Goal: Task Accomplishment & Management: Manage account settings

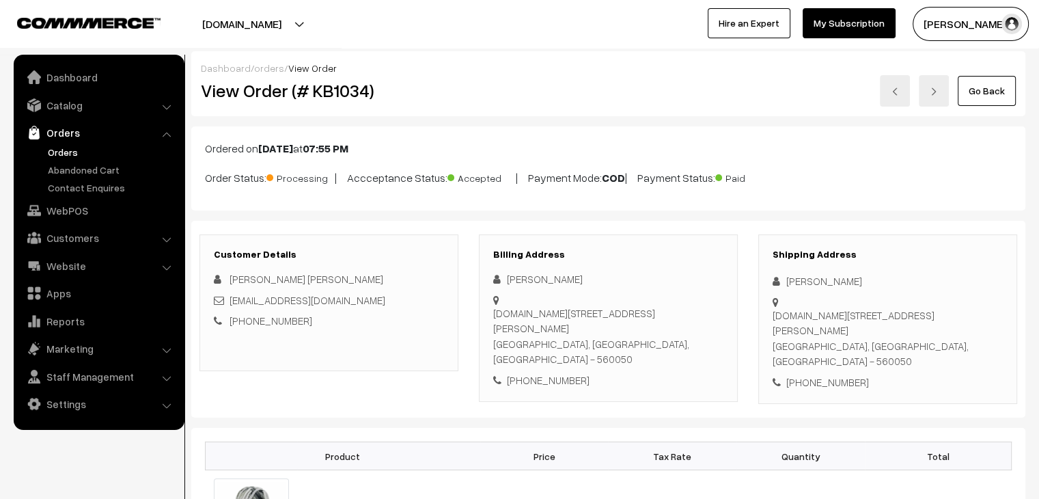
click at [96, 176] on ul "Orders" at bounding box center [99, 170] width 164 height 50
click at [95, 174] on link "Abandoned Cart" at bounding box center [111, 170] width 135 height 14
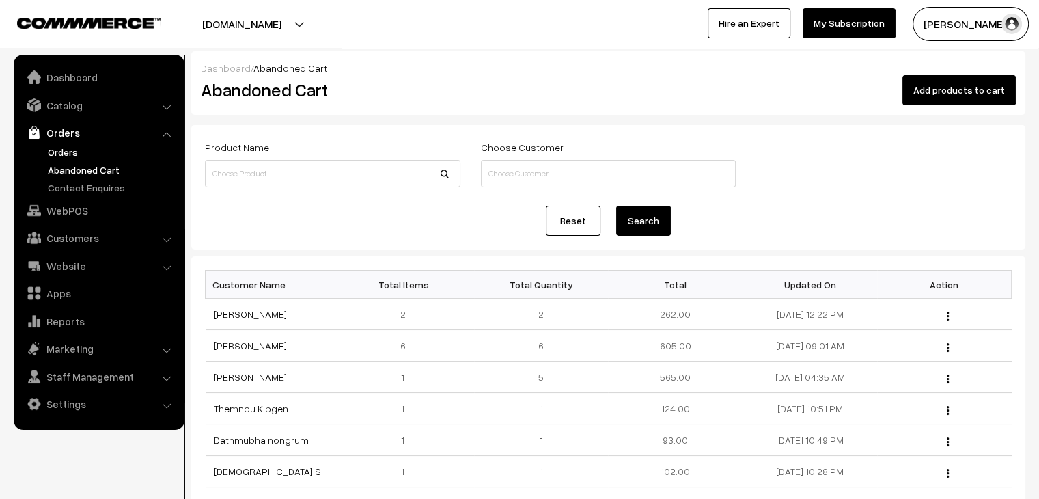
click at [64, 154] on link "Orders" at bounding box center [111, 152] width 135 height 14
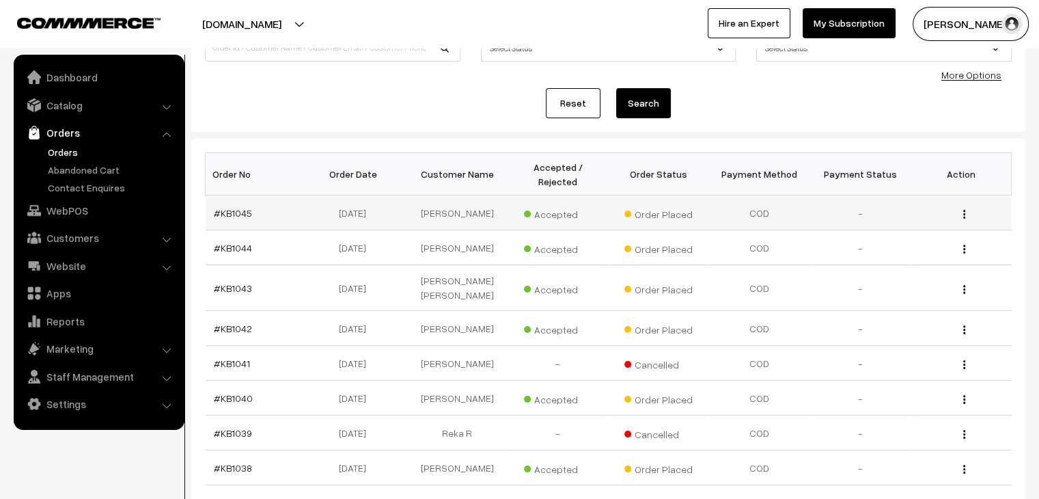
scroll to position [205, 0]
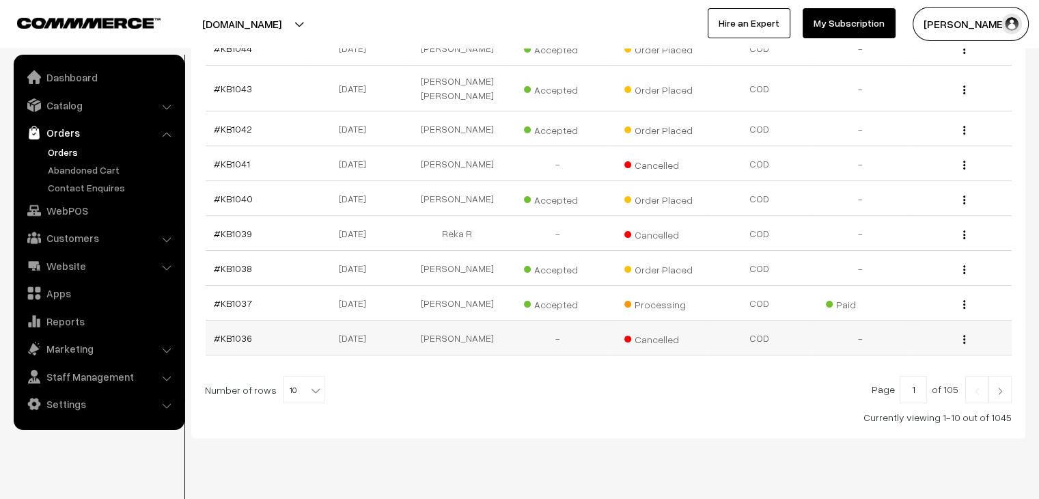
scroll to position [326, 0]
click at [299, 376] on span "10" at bounding box center [304, 389] width 40 height 27
select select "90"
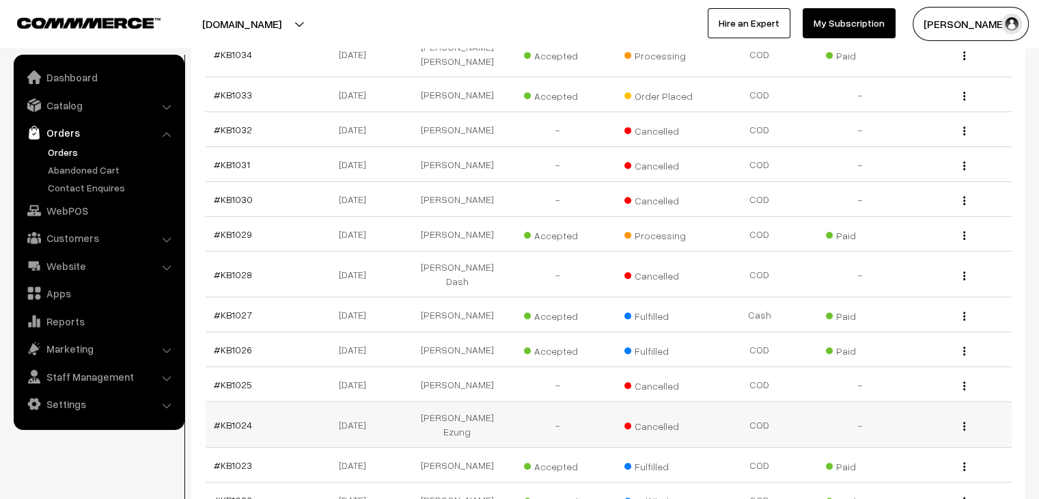
scroll to position [683, 0]
click at [219, 229] on link "#KB1029" at bounding box center [233, 235] width 38 height 12
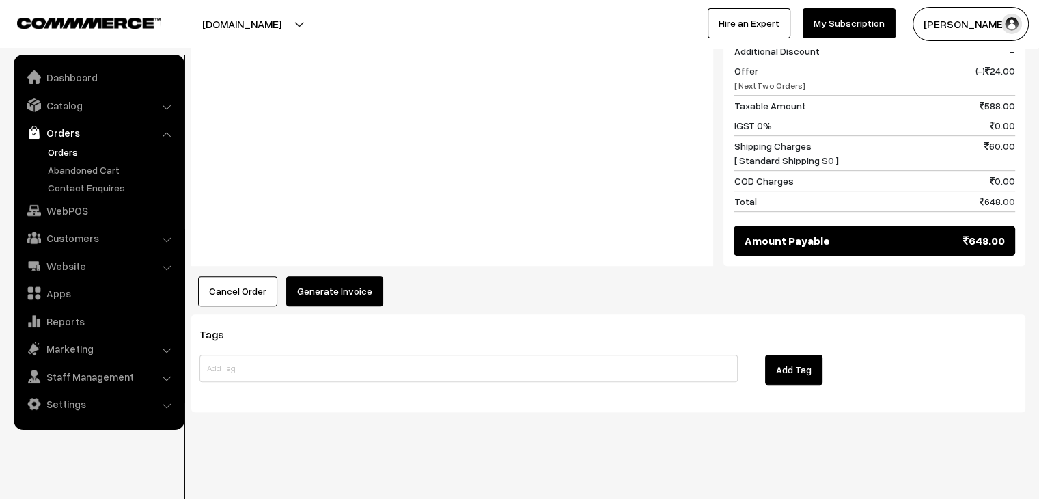
click at [308, 290] on button "Generate Invoice" at bounding box center [334, 291] width 97 height 30
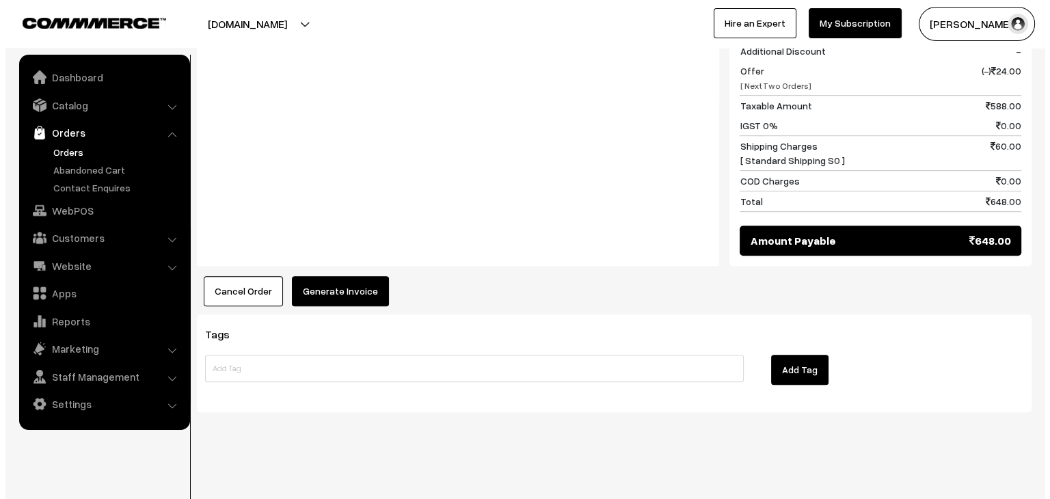
scroll to position [721, 0]
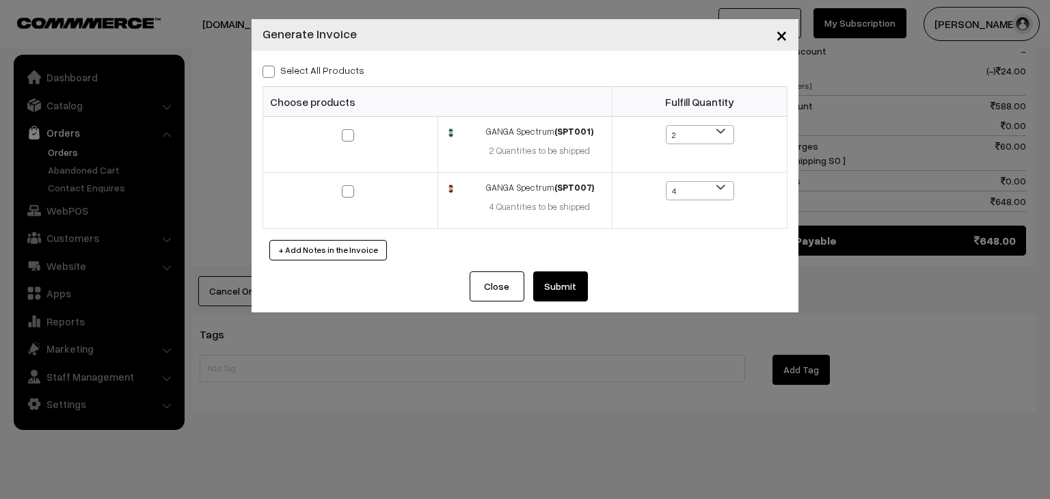
click at [286, 69] on label "Select All Products" at bounding box center [313, 70] width 102 height 14
click at [271, 69] on input "Select All Products" at bounding box center [266, 69] width 9 height 9
checkbox input "true"
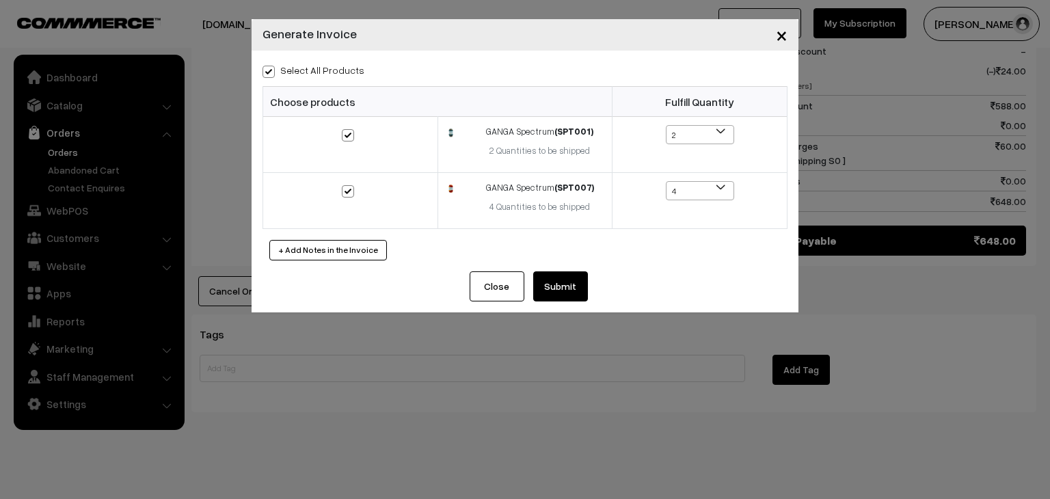
click at [569, 280] on button "Submit" at bounding box center [560, 286] width 55 height 30
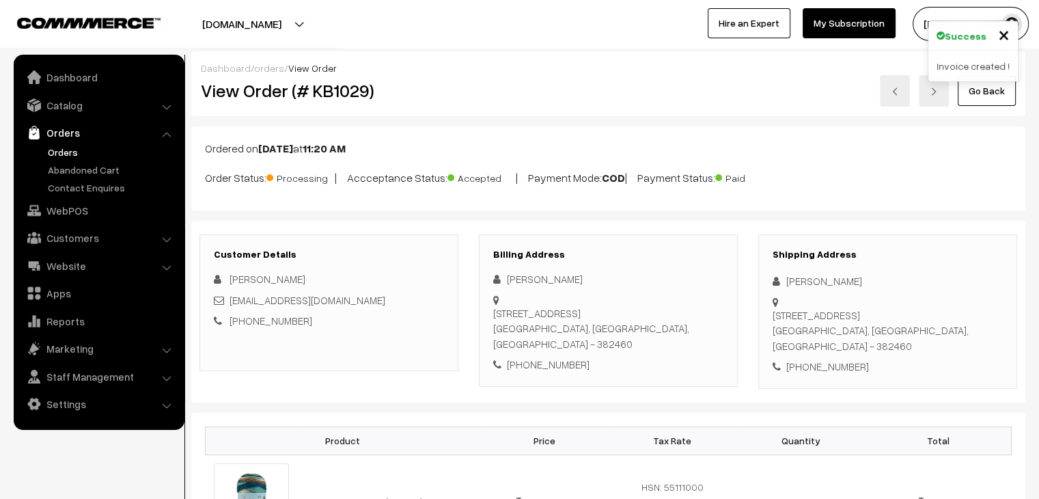
click at [271, 68] on link "orders" at bounding box center [269, 68] width 30 height 12
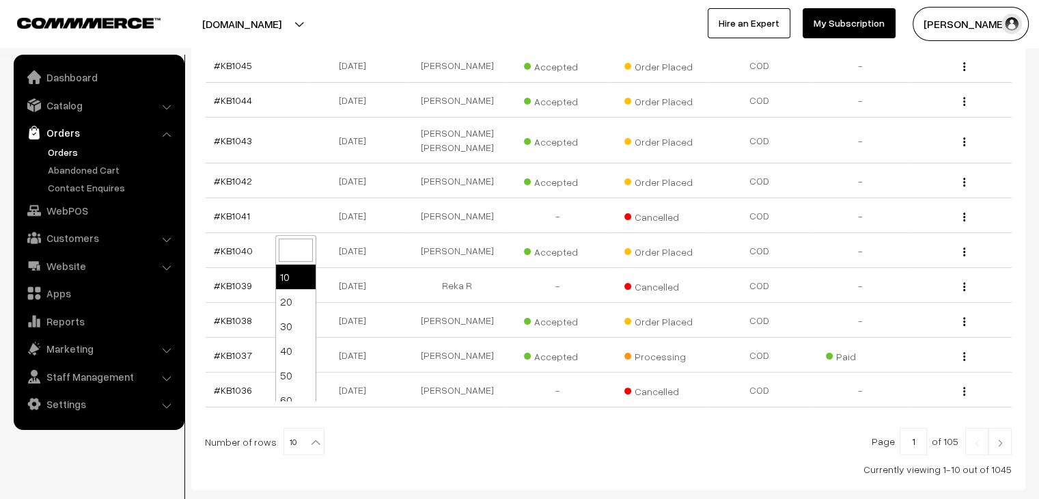
click at [309, 435] on b at bounding box center [316, 442] width 14 height 14
select select "50"
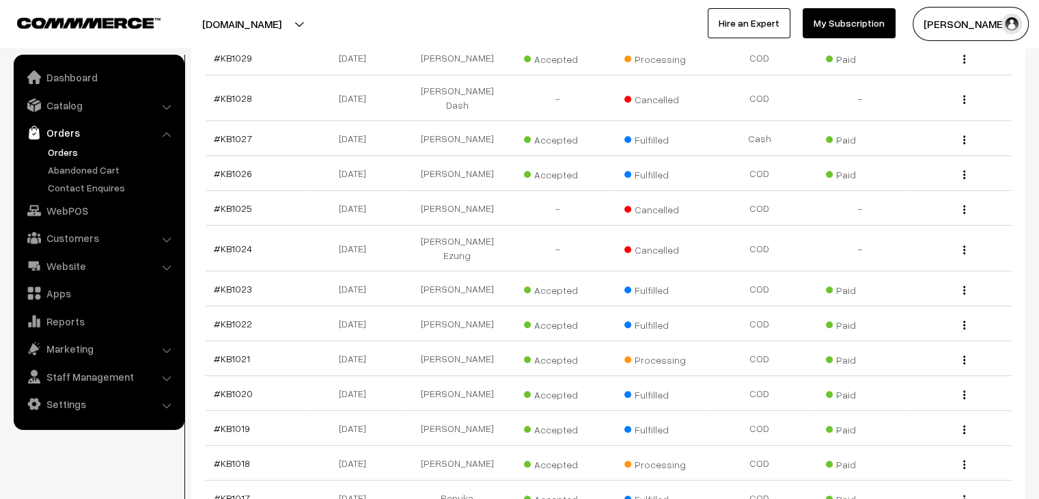
scroll to position [888, 0]
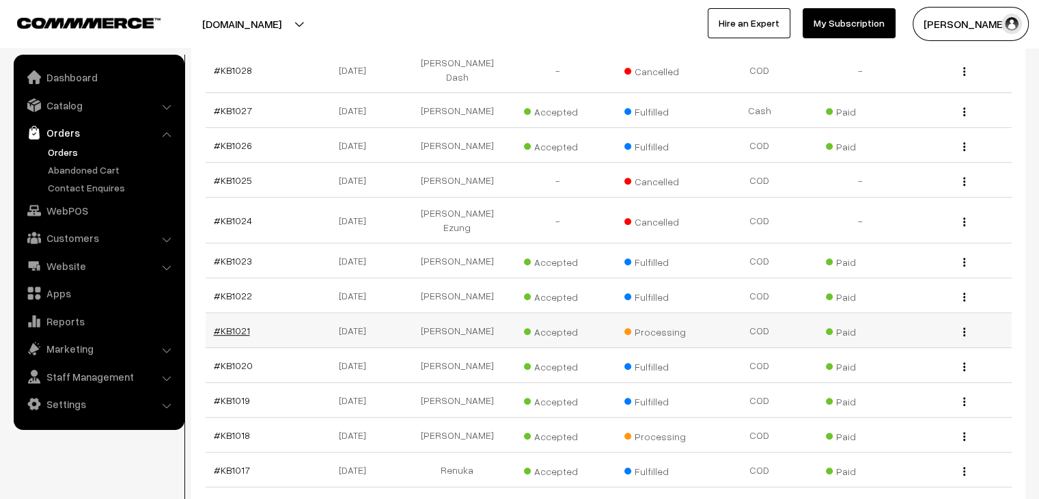
click at [232, 325] on link "#KB1021" at bounding box center [232, 331] width 36 height 12
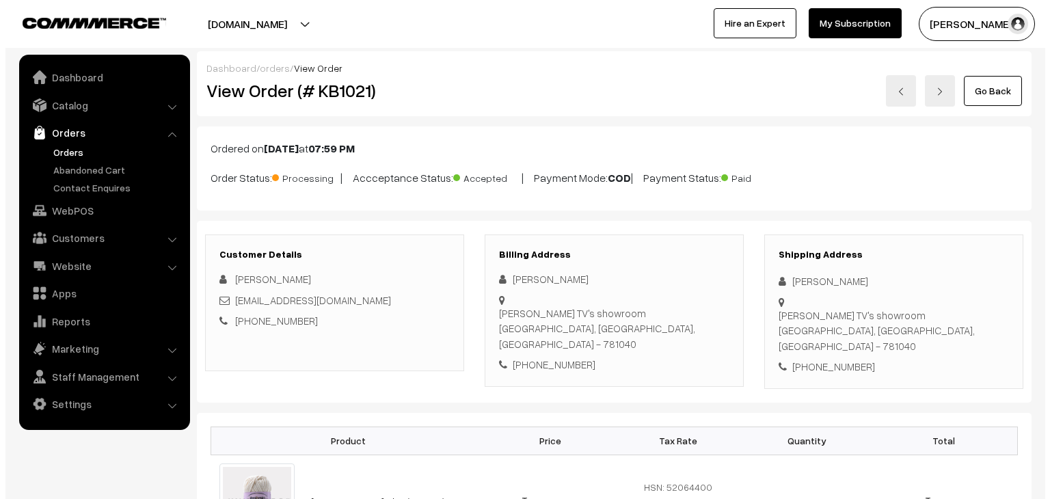
scroll to position [596, 0]
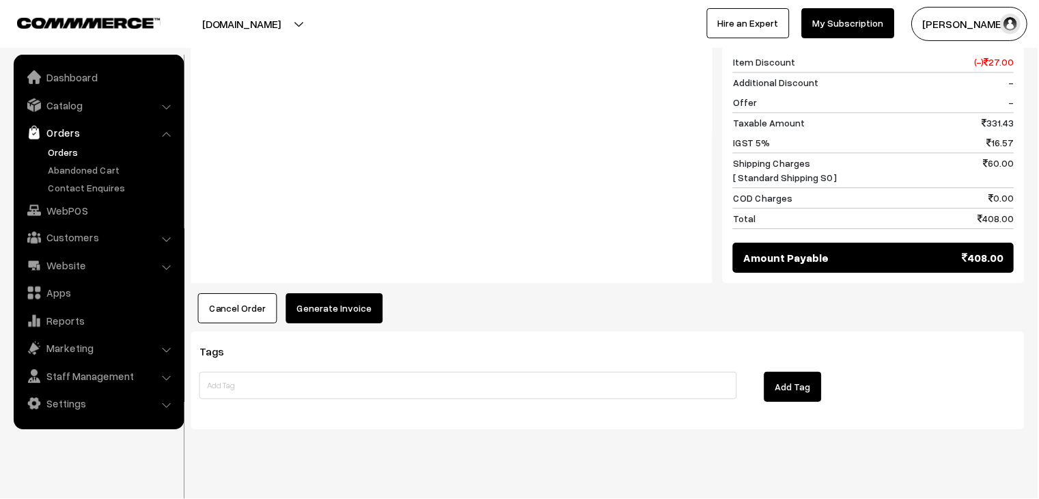
click at [302, 297] on button "Generate Invoice" at bounding box center [334, 309] width 97 height 30
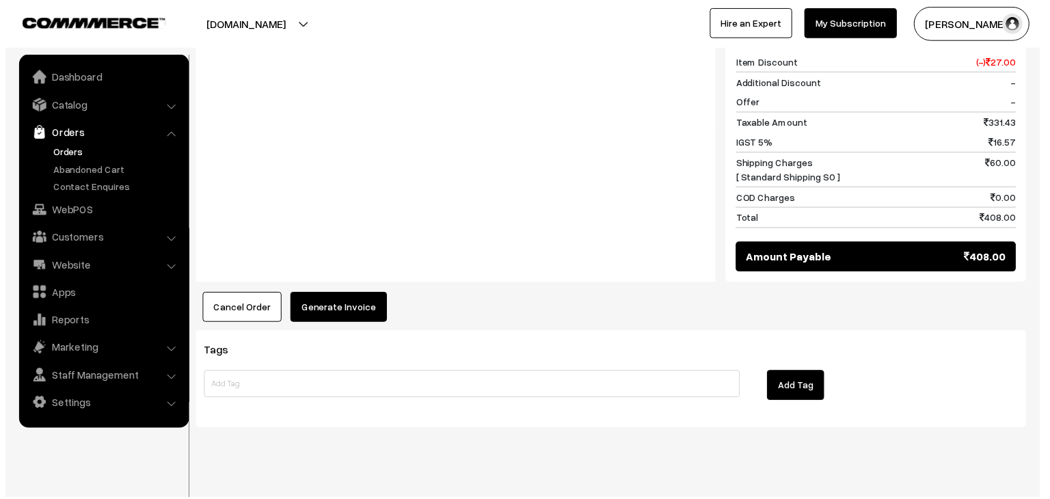
scroll to position [0, 0]
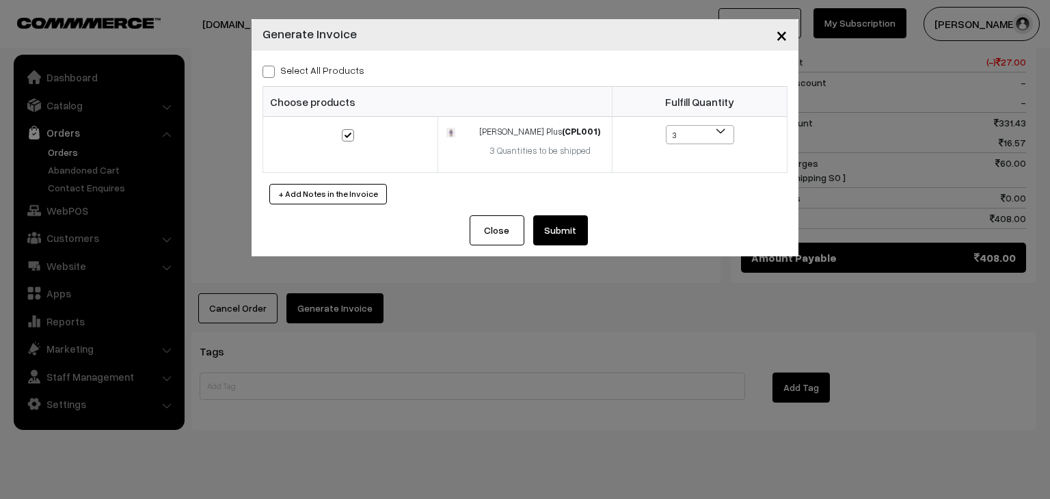
click at [274, 72] on span at bounding box center [268, 72] width 12 height 12
click at [271, 72] on input "Select All Products" at bounding box center [266, 69] width 9 height 9
checkbox input "true"
click at [555, 233] on button "Submit" at bounding box center [560, 230] width 55 height 30
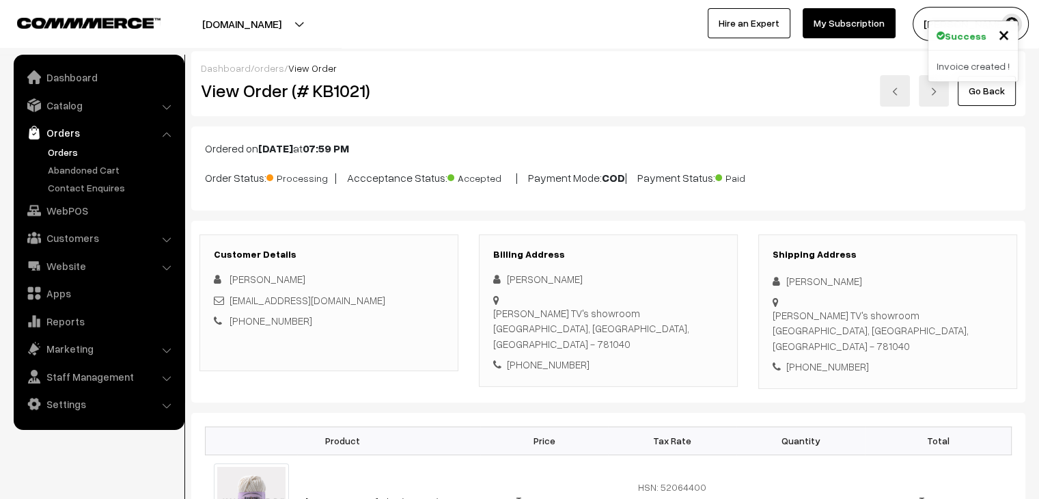
click at [272, 71] on link "orders" at bounding box center [269, 68] width 30 height 12
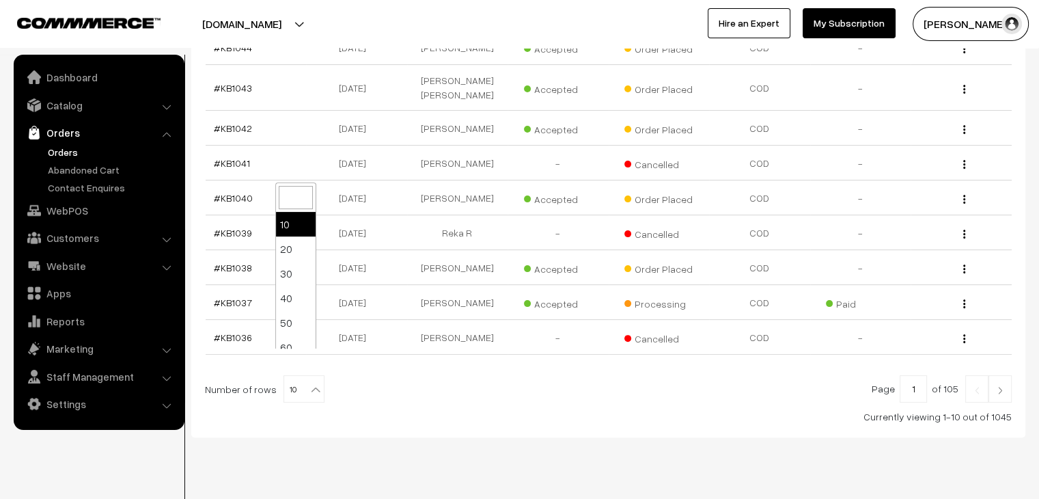
click at [286, 376] on span "10" at bounding box center [304, 389] width 40 height 27
select select "90"
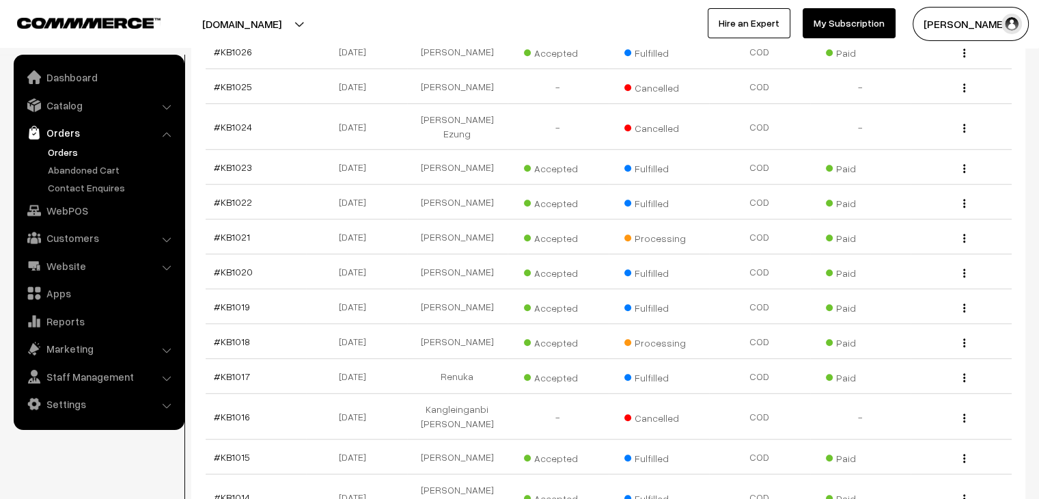
scroll to position [957, 0]
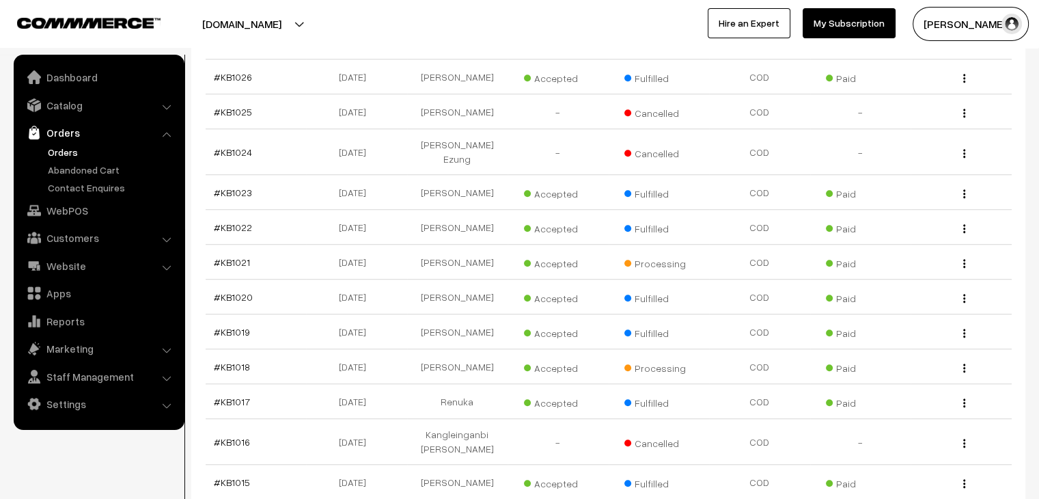
click at [64, 156] on link "Orders" at bounding box center [111, 152] width 135 height 14
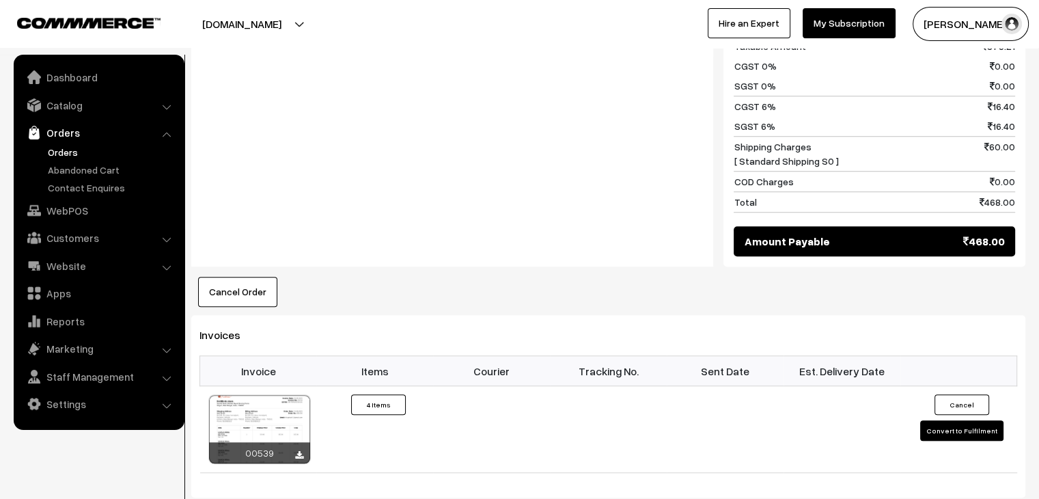
scroll to position [957, 0]
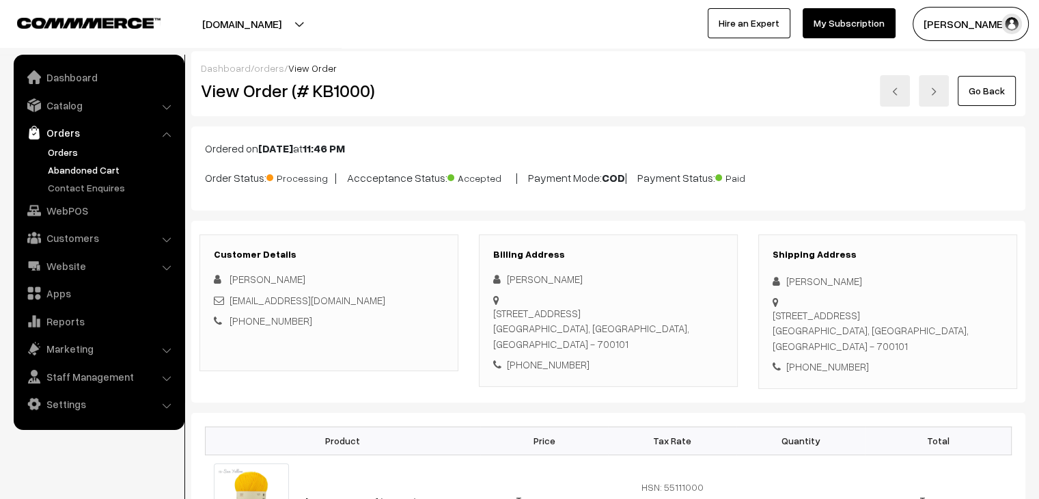
click at [64, 174] on link "Abandoned Cart" at bounding box center [111, 170] width 135 height 14
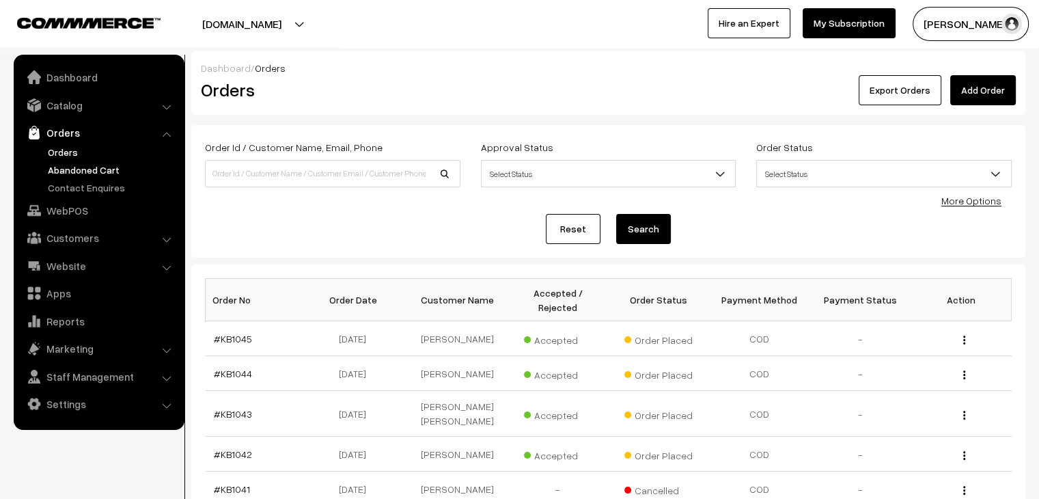
click at [89, 176] on link "Abandoned Cart" at bounding box center [111, 170] width 135 height 14
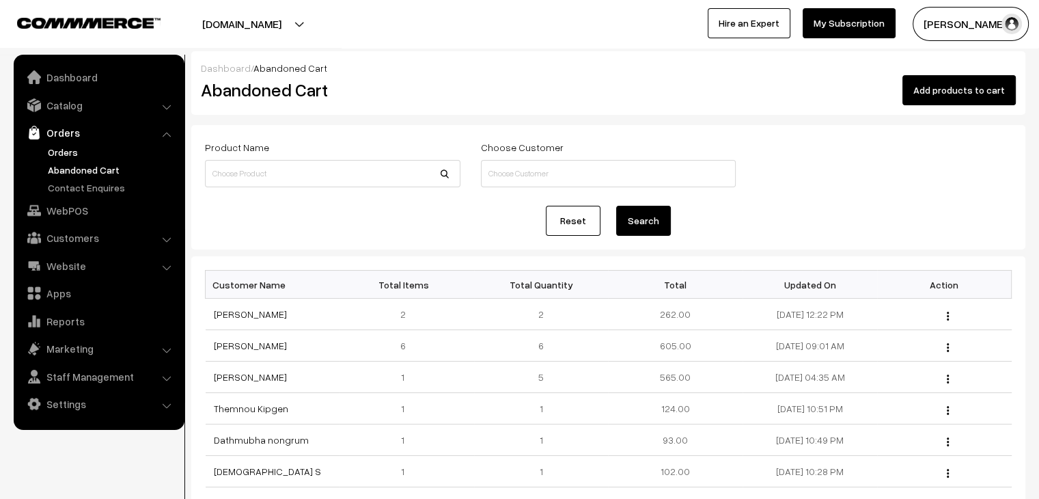
click at [55, 156] on link "Orders" at bounding box center [111, 152] width 135 height 14
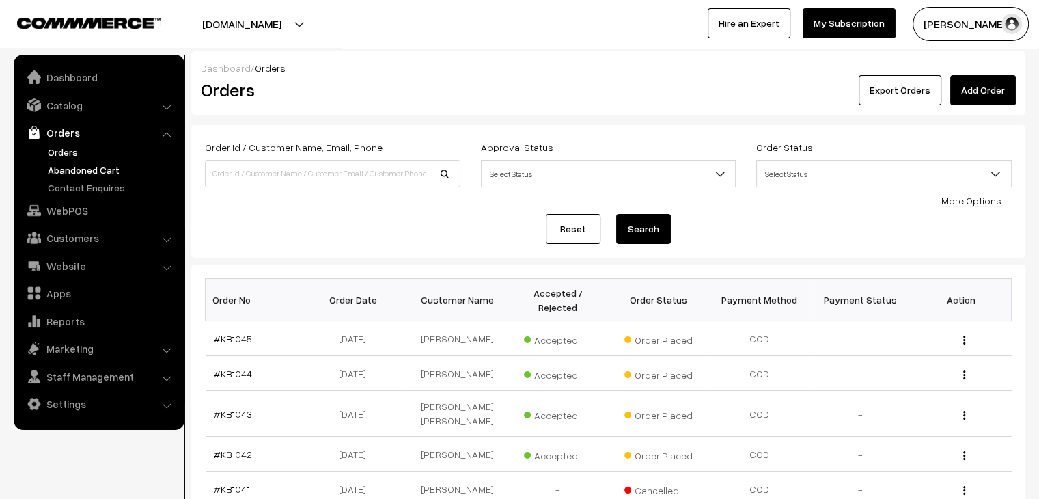
click at [66, 163] on link "Abandoned Cart" at bounding box center [111, 170] width 135 height 14
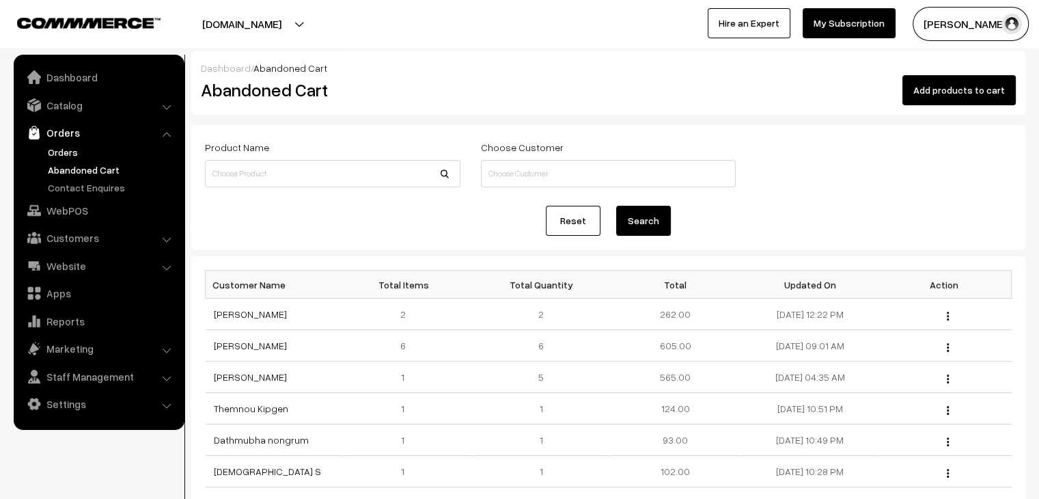
click at [78, 146] on link "Orders" at bounding box center [111, 152] width 135 height 14
click at [74, 150] on link "Orders" at bounding box center [111, 152] width 135 height 14
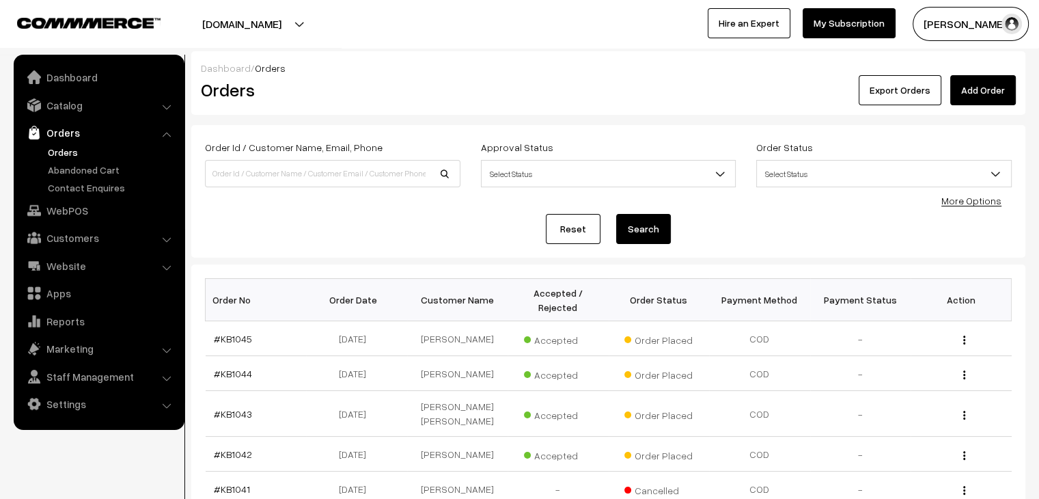
click at [72, 156] on link "Orders" at bounding box center [111, 152] width 135 height 14
click at [96, 173] on link "Abandoned Cart" at bounding box center [111, 170] width 135 height 14
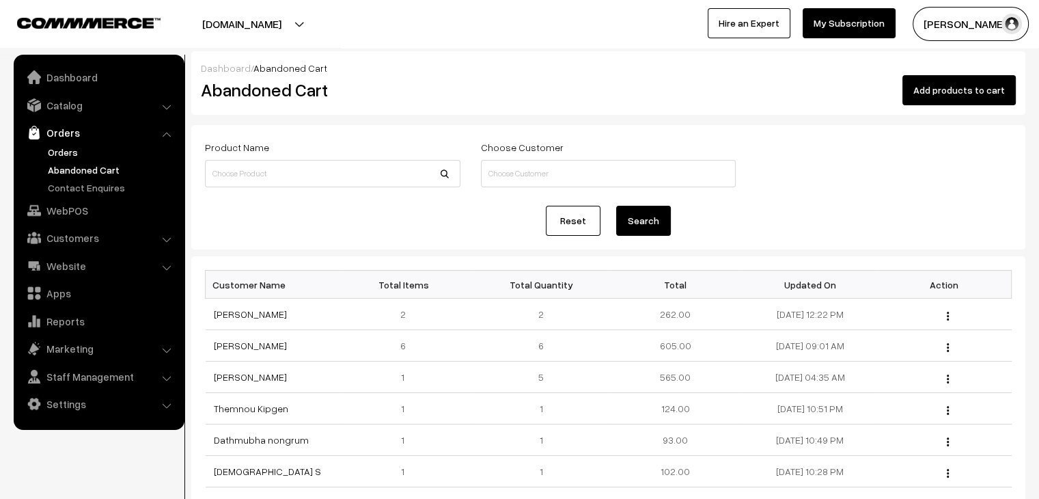
click at [60, 156] on link "Orders" at bounding box center [111, 152] width 135 height 14
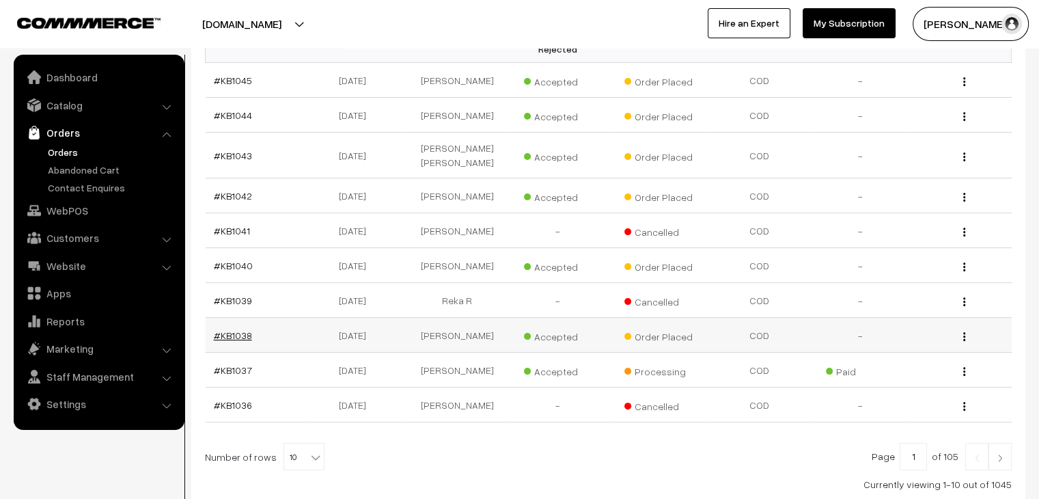
scroll to position [258, 0]
click at [238, 260] on link "#KB1040" at bounding box center [233, 266] width 39 height 12
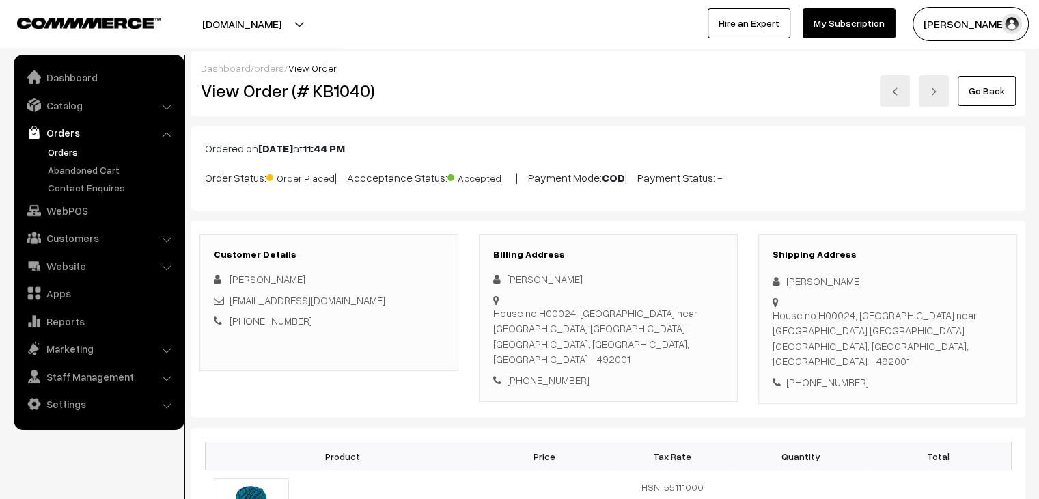
click at [265, 72] on link "orders" at bounding box center [269, 68] width 30 height 12
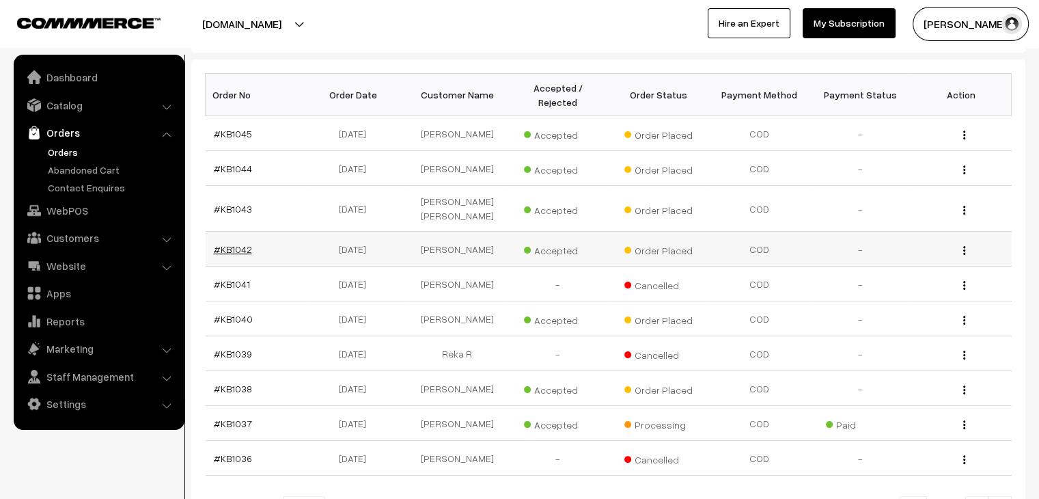
click at [234, 243] on link "#KB1042" at bounding box center [233, 249] width 38 height 12
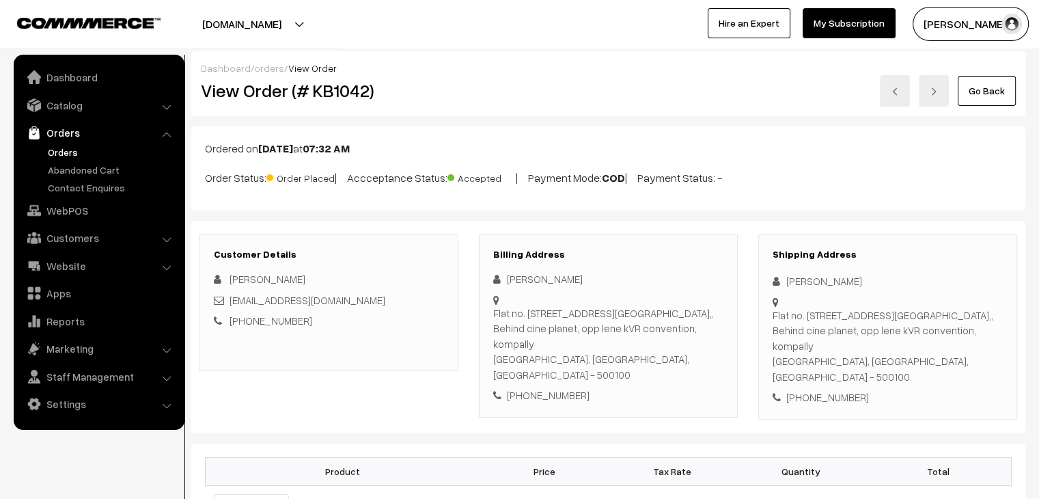
click at [276, 68] on link "orders" at bounding box center [269, 68] width 30 height 12
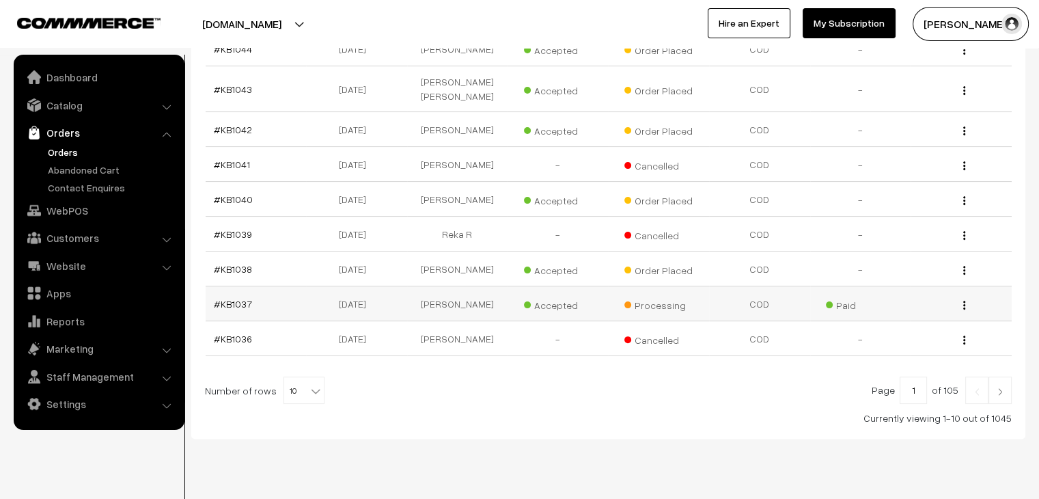
scroll to position [326, 0]
click at [295, 376] on span "10" at bounding box center [304, 389] width 40 height 27
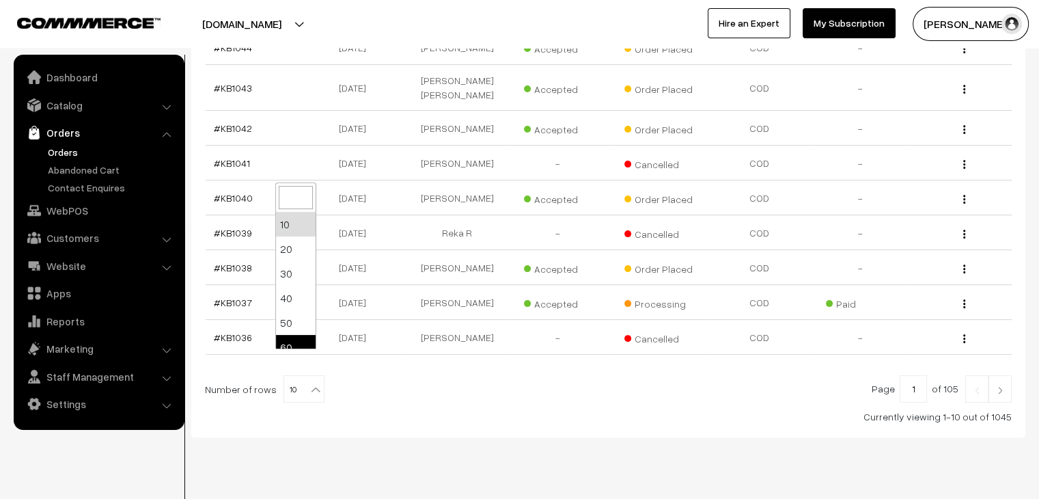
select select "60"
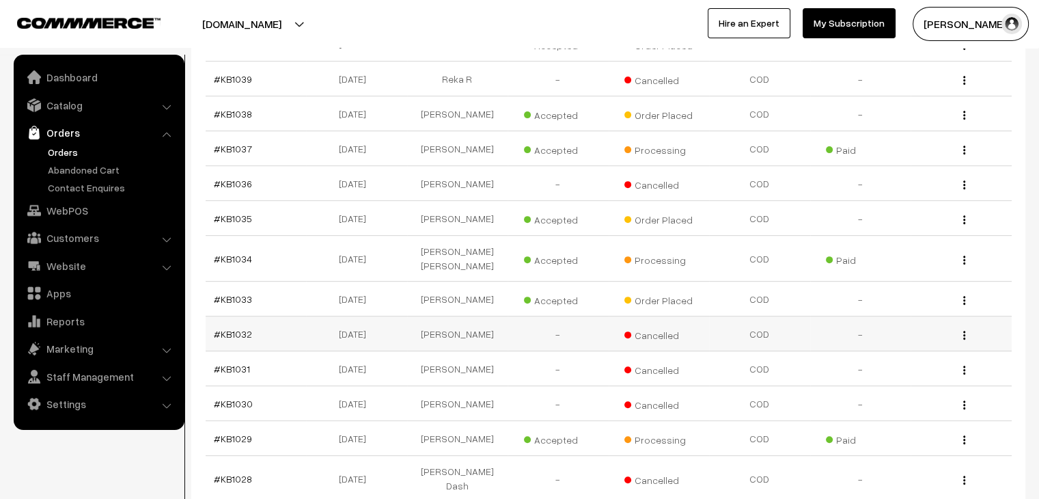
scroll to position [478, 0]
click at [235, 214] on link "#KB1035" at bounding box center [233, 220] width 38 height 12
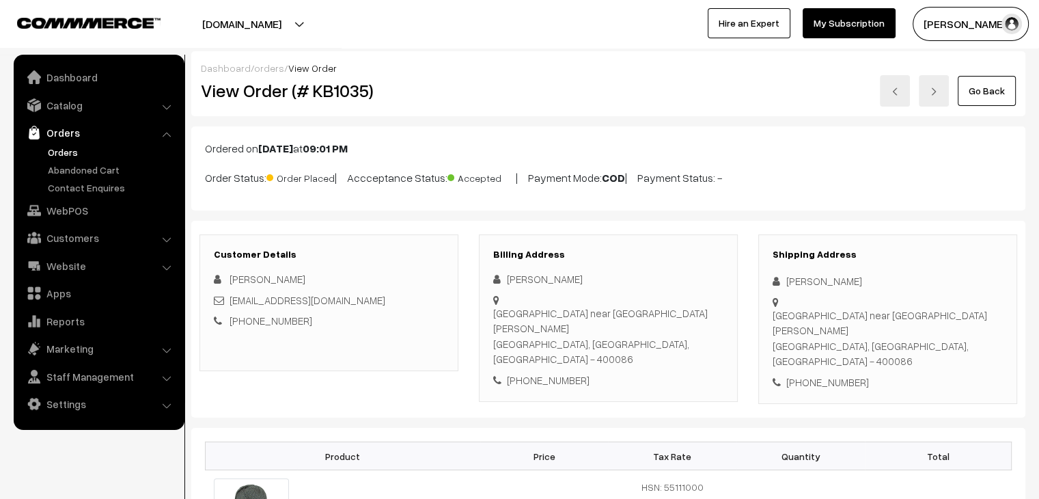
click at [257, 74] on div "Dashboard / orders / View Order" at bounding box center [608, 68] width 815 height 14
click at [257, 72] on link "orders" at bounding box center [269, 68] width 30 height 12
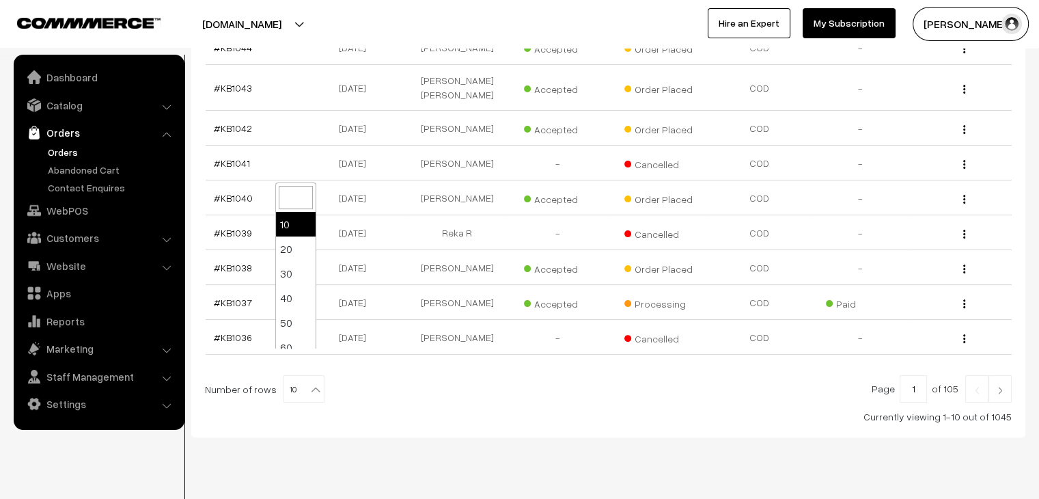
click at [302, 376] on span "10" at bounding box center [304, 389] width 40 height 27
select select "90"
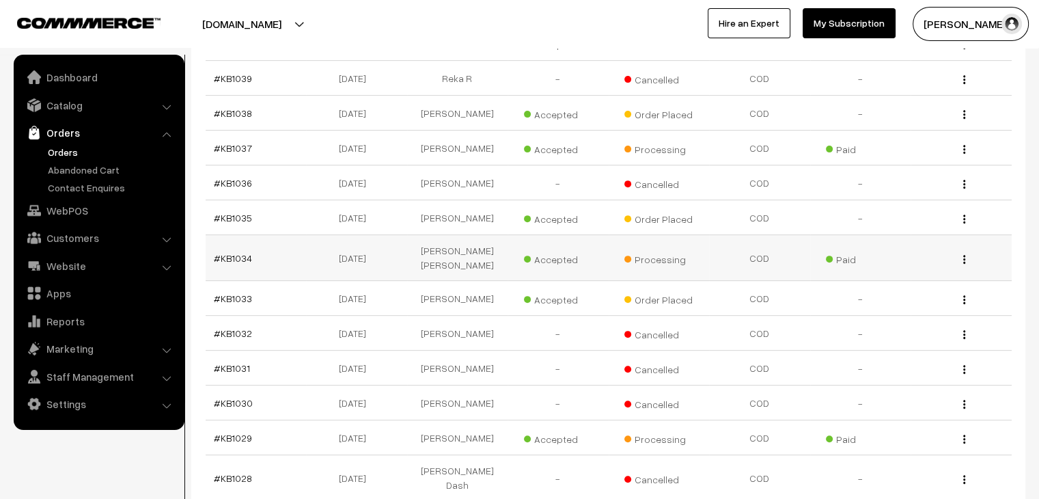
scroll to position [482, 0]
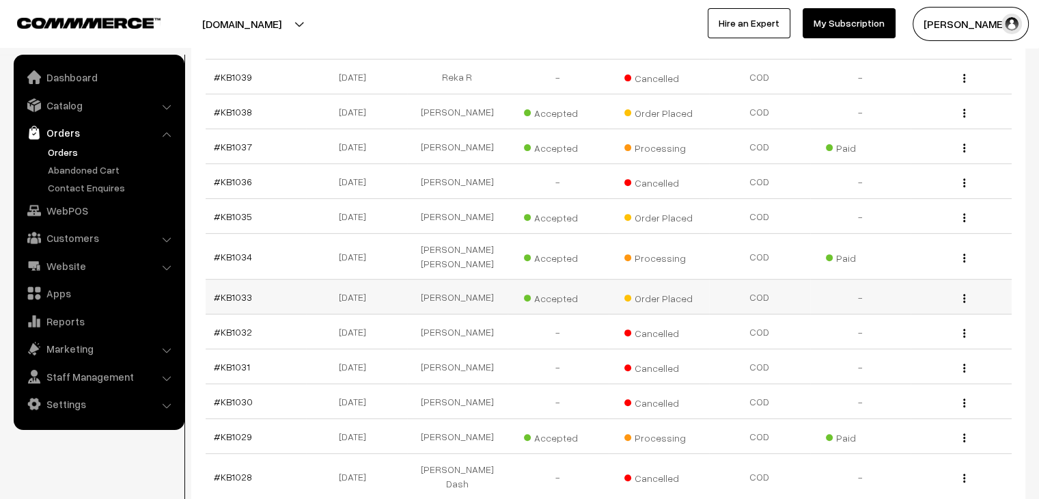
drag, startPoint x: 239, startPoint y: 262, endPoint x: 251, endPoint y: 269, distance: 13.1
click at [251, 280] on td "#KB1033" at bounding box center [256, 297] width 101 height 35
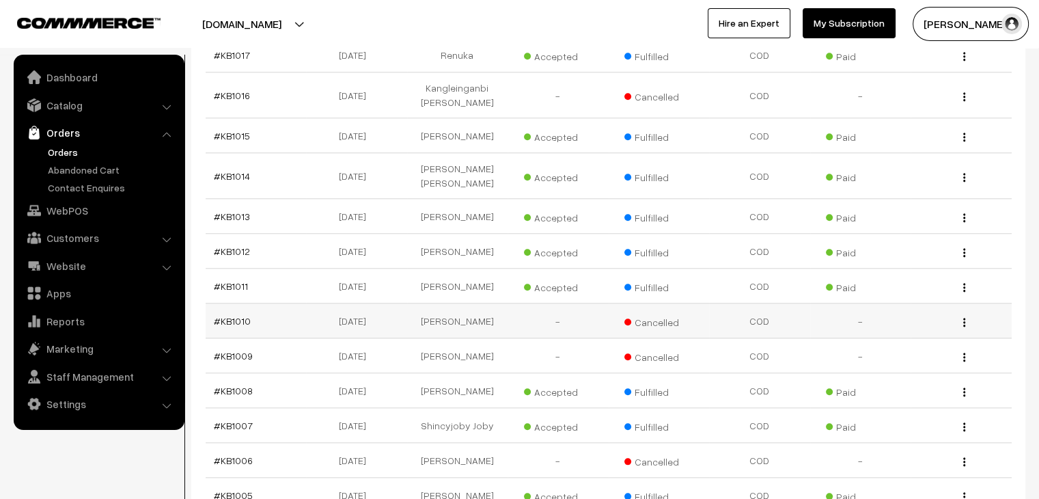
scroll to position [1302, 0]
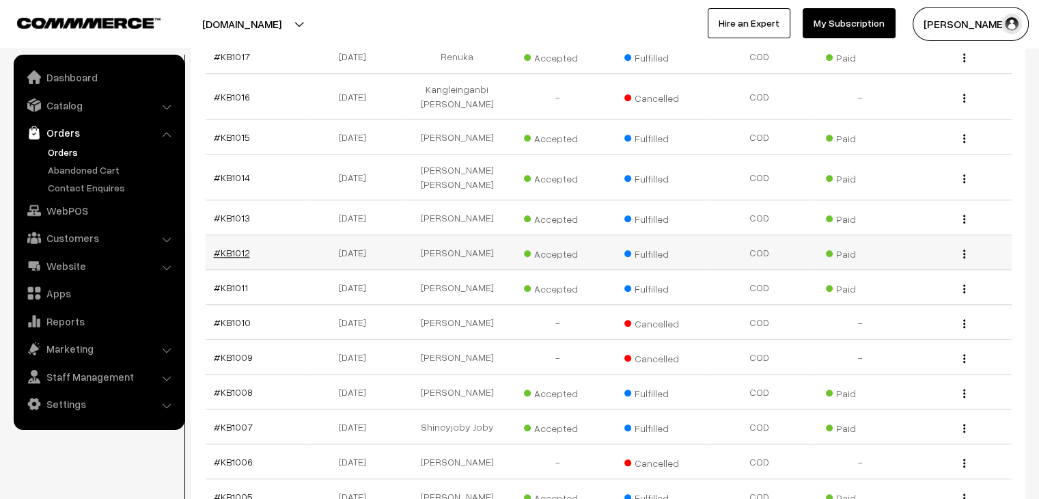
click at [223, 247] on link "#KB1012" at bounding box center [232, 253] width 36 height 12
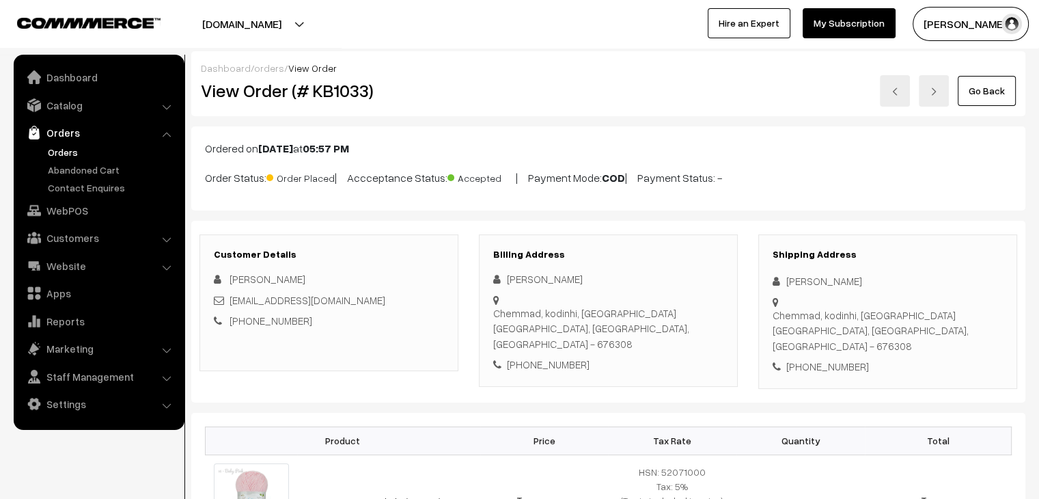
click at [71, 154] on link "Orders" at bounding box center [111, 152] width 135 height 14
click at [257, 66] on link "orders" at bounding box center [269, 68] width 30 height 12
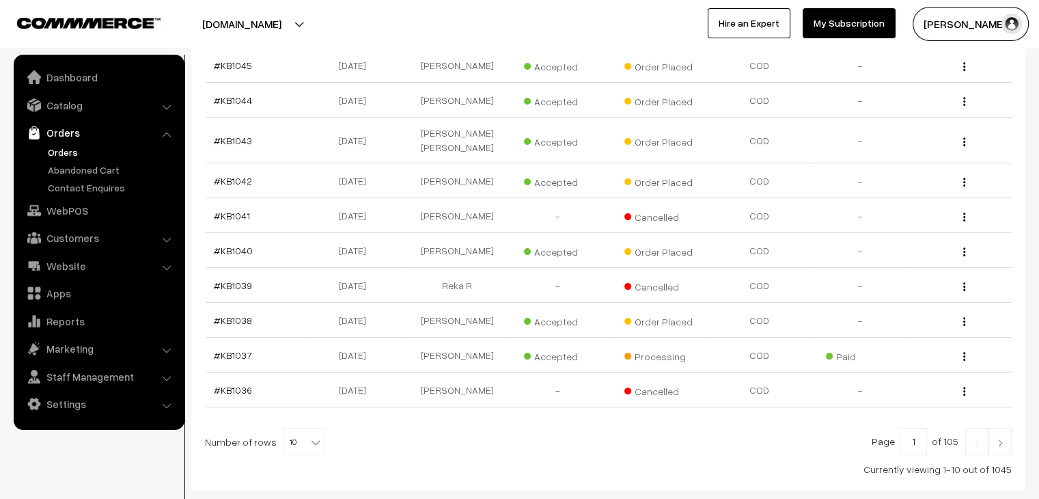
scroll to position [326, 0]
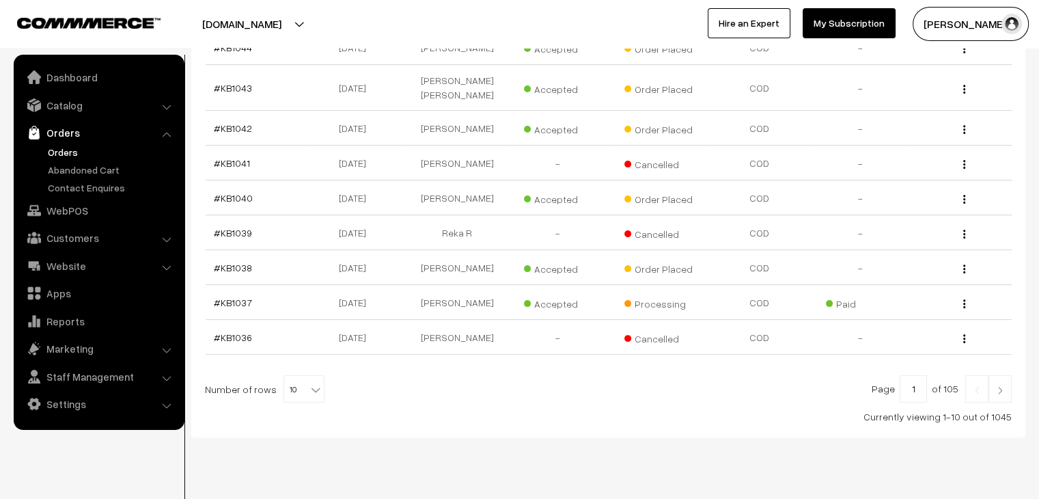
click at [59, 150] on link "Orders" at bounding box center [111, 152] width 135 height 14
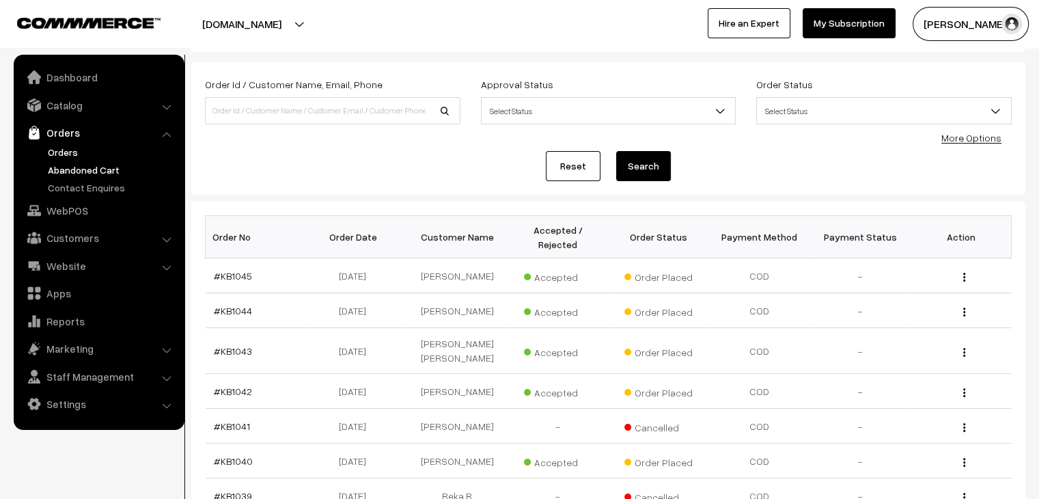
click at [104, 173] on link "Abandoned Cart" at bounding box center [111, 170] width 135 height 14
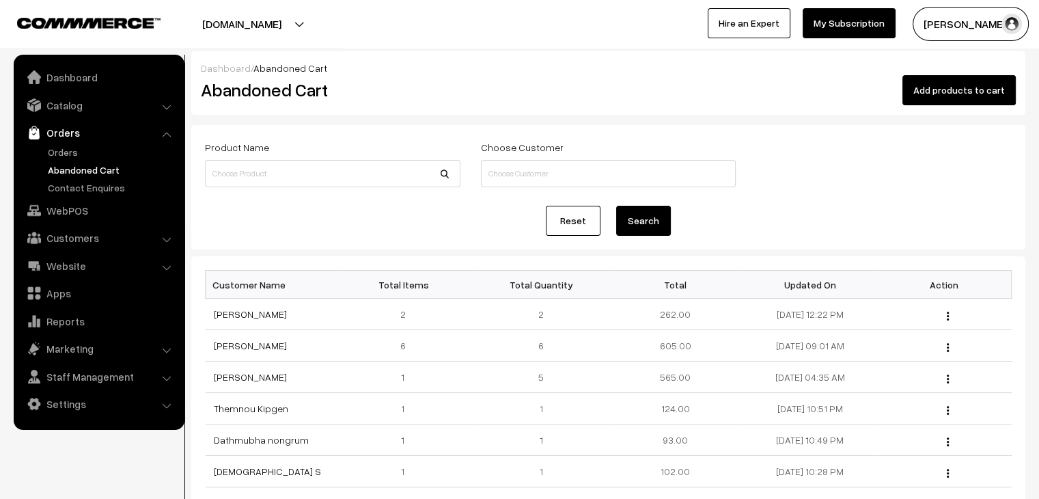
scroll to position [284, 0]
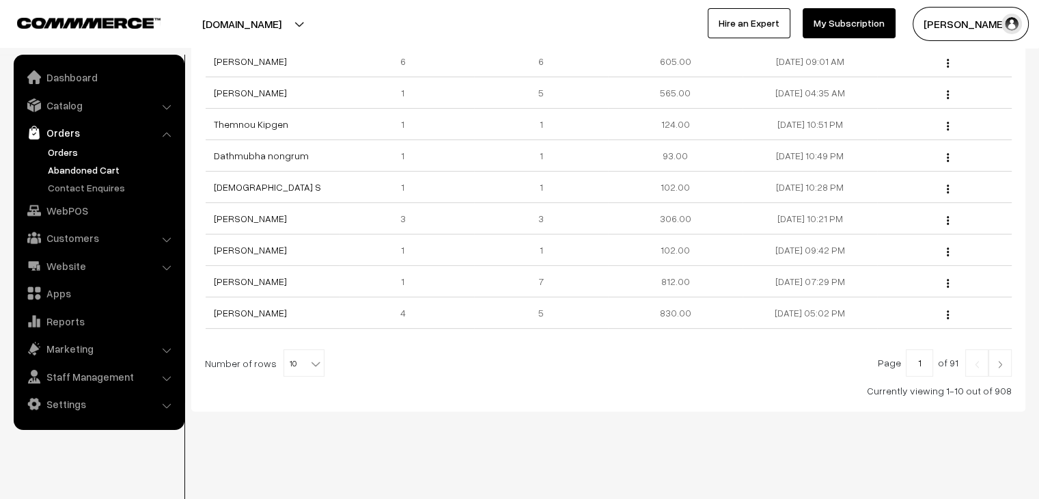
click at [74, 156] on link "Orders" at bounding box center [111, 152] width 135 height 14
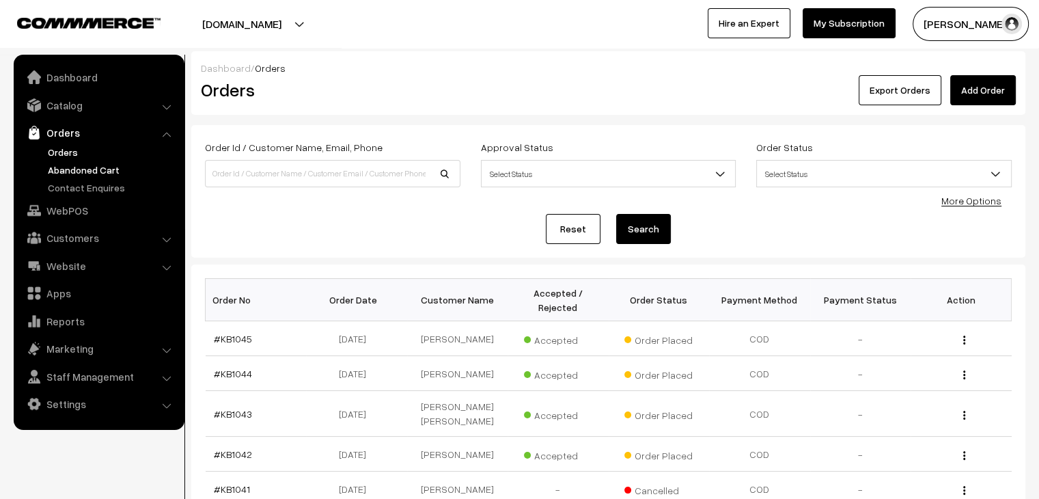
click at [77, 170] on link "Abandoned Cart" at bounding box center [111, 170] width 135 height 14
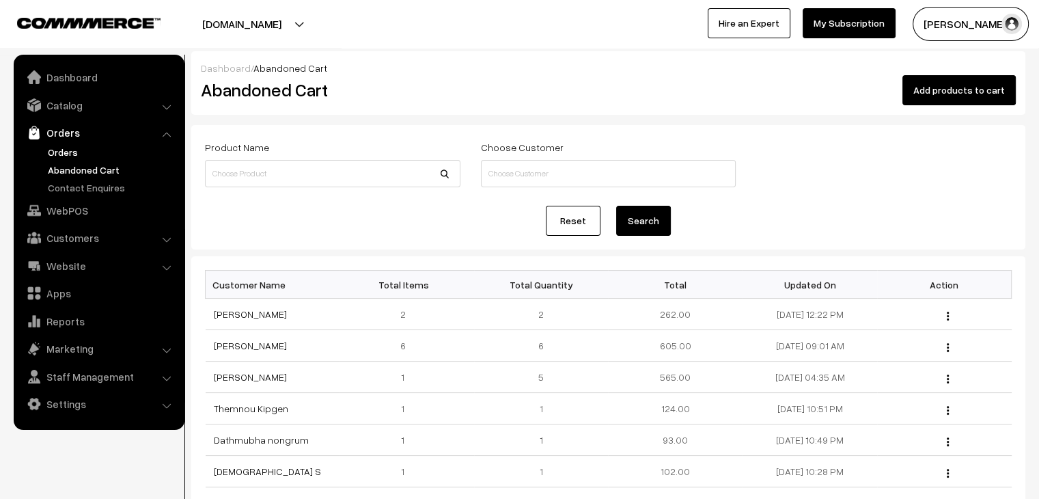
click at [64, 153] on link "Orders" at bounding box center [111, 152] width 135 height 14
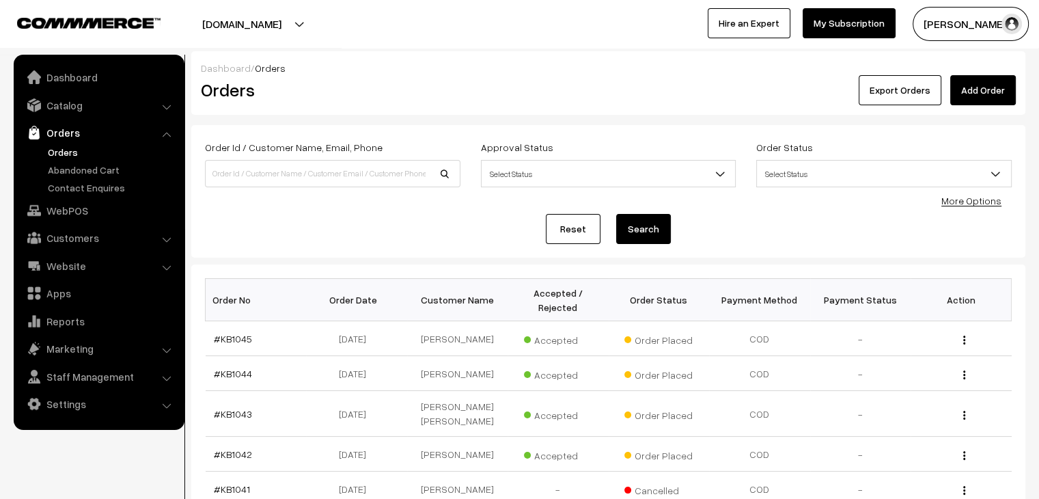
scroll to position [326, 0]
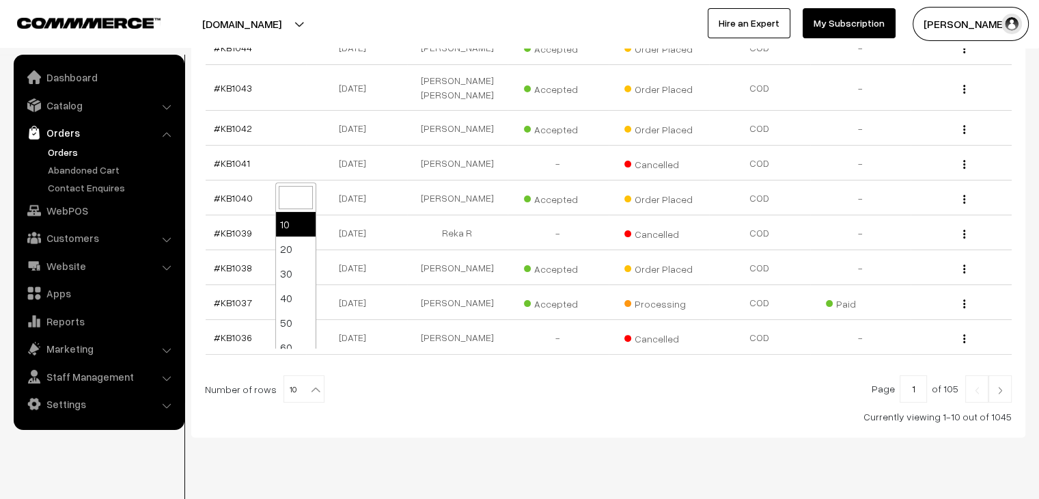
click at [298, 376] on span "10" at bounding box center [304, 389] width 40 height 27
select select "60"
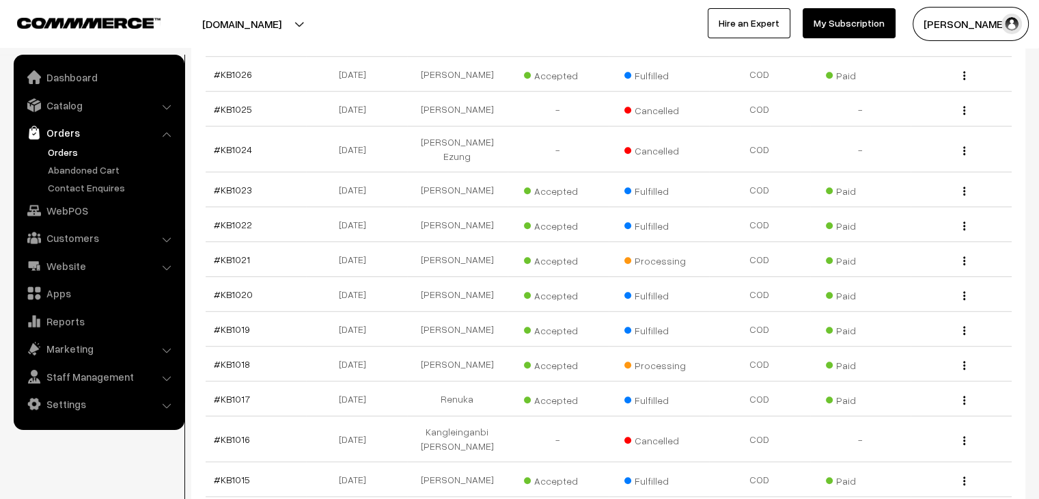
scroll to position [957, 0]
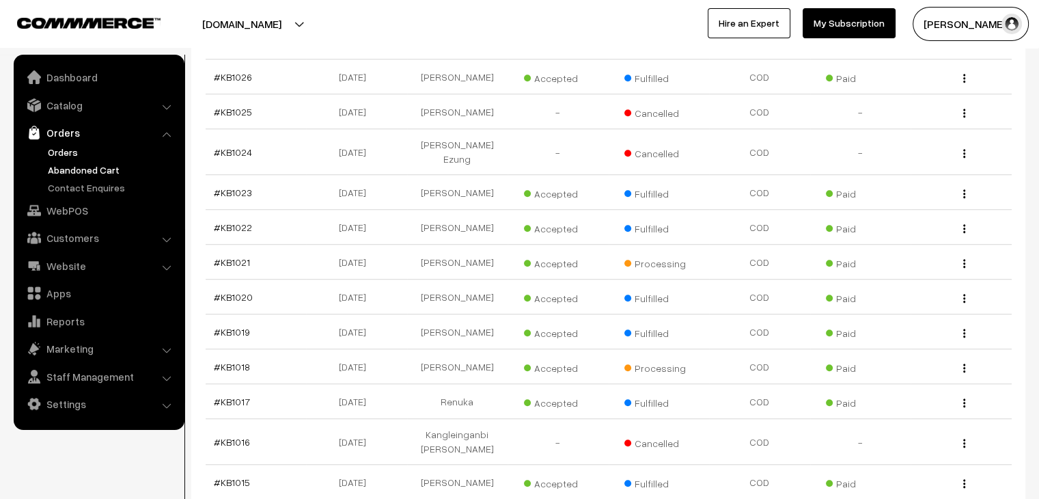
click at [104, 172] on link "Abandoned Cart" at bounding box center [111, 170] width 135 height 14
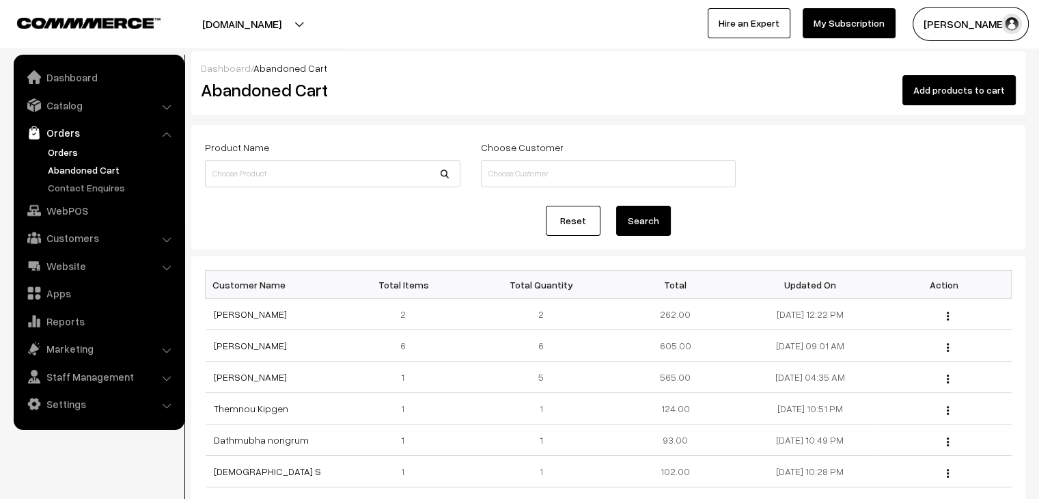
click at [70, 146] on link "Orders" at bounding box center [111, 152] width 135 height 14
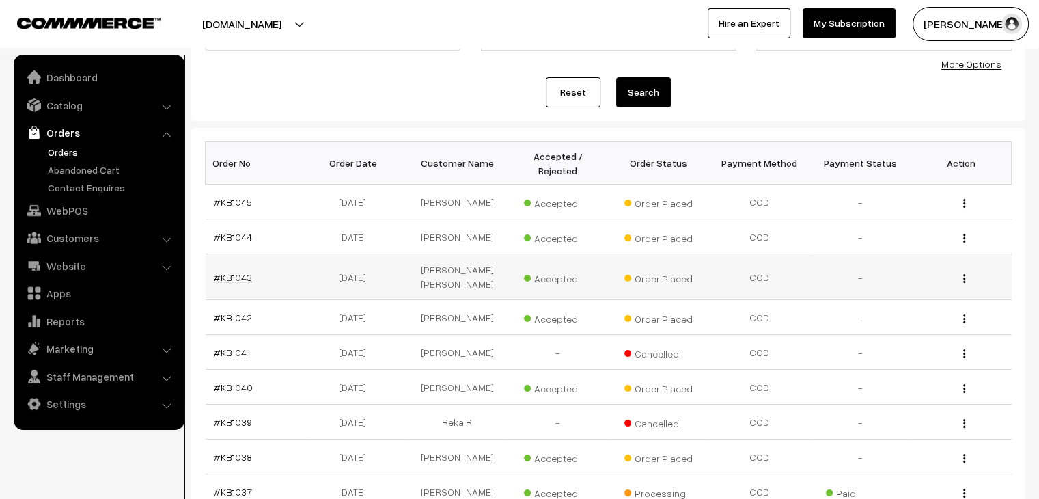
scroll to position [137, 0]
click at [93, 172] on link "Abandoned Cart" at bounding box center [111, 170] width 135 height 14
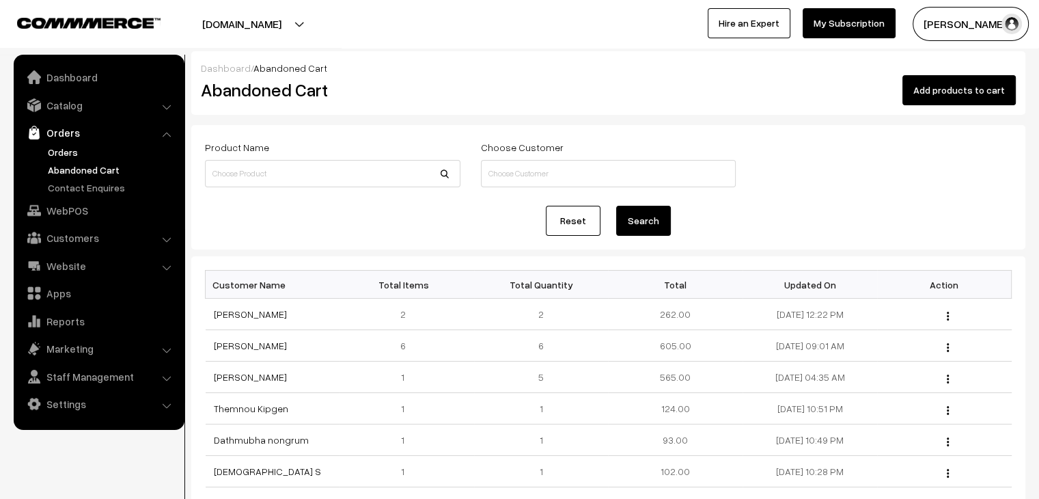
click at [63, 156] on link "Orders" at bounding box center [111, 152] width 135 height 14
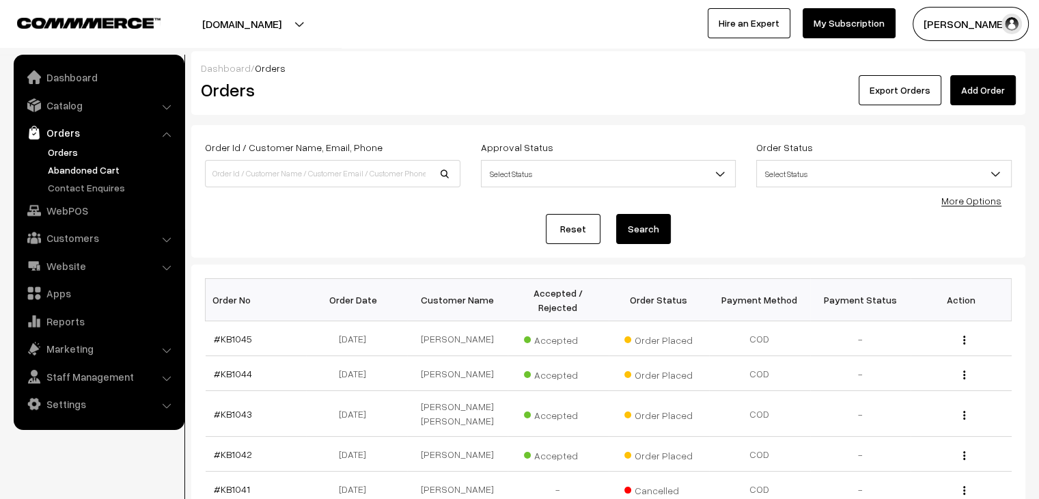
click at [74, 175] on link "Abandoned Cart" at bounding box center [111, 170] width 135 height 14
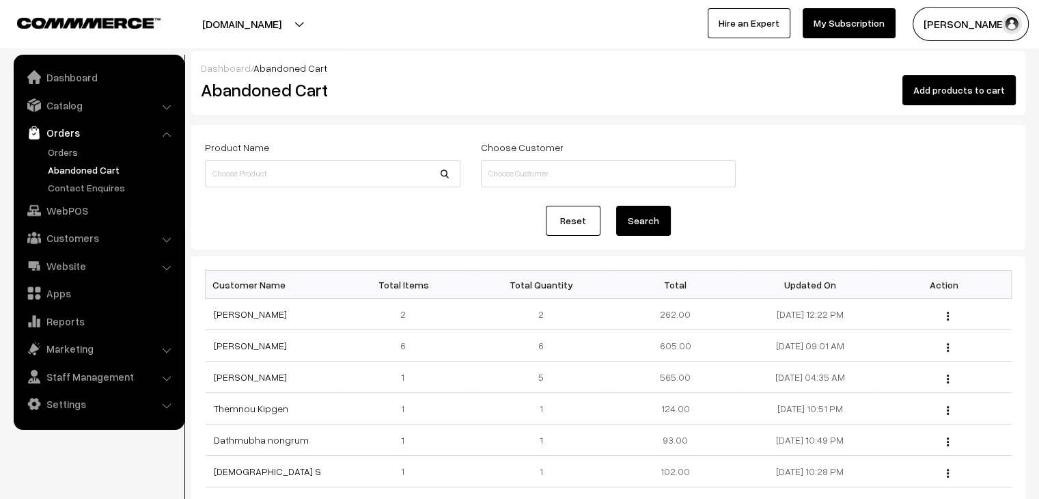
click at [69, 144] on link "Orders" at bounding box center [98, 132] width 163 height 25
click at [71, 151] on link "Orders" at bounding box center [111, 152] width 135 height 14
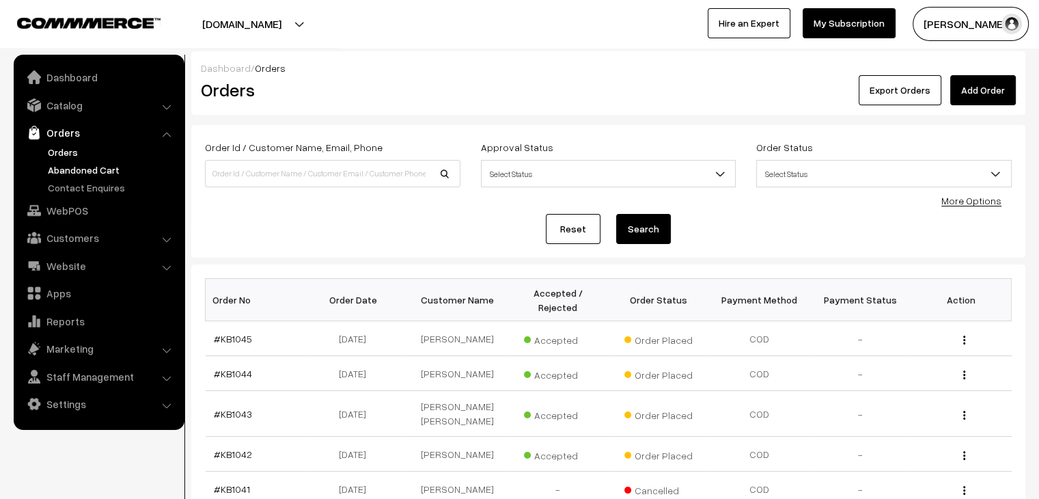
click at [98, 171] on link "Abandoned Cart" at bounding box center [111, 170] width 135 height 14
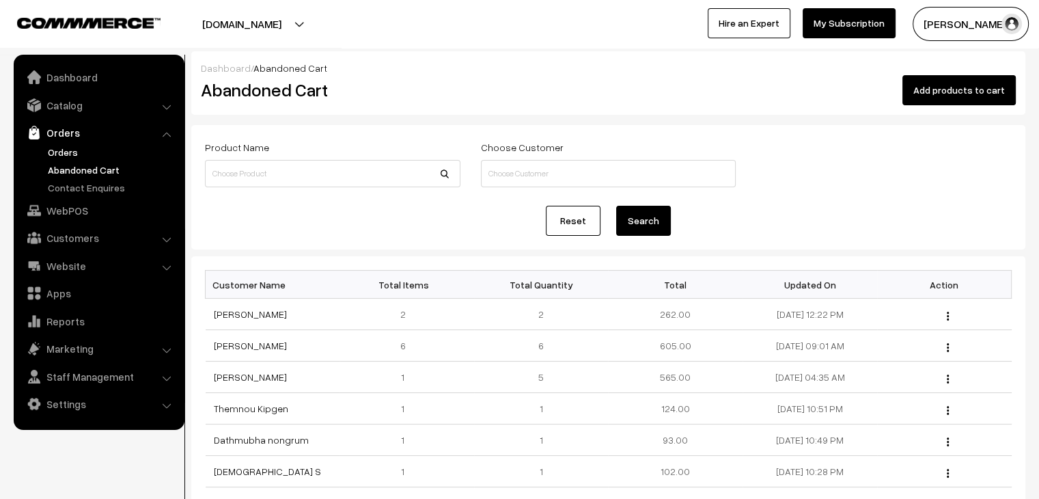
click at [68, 150] on link "Orders" at bounding box center [111, 152] width 135 height 14
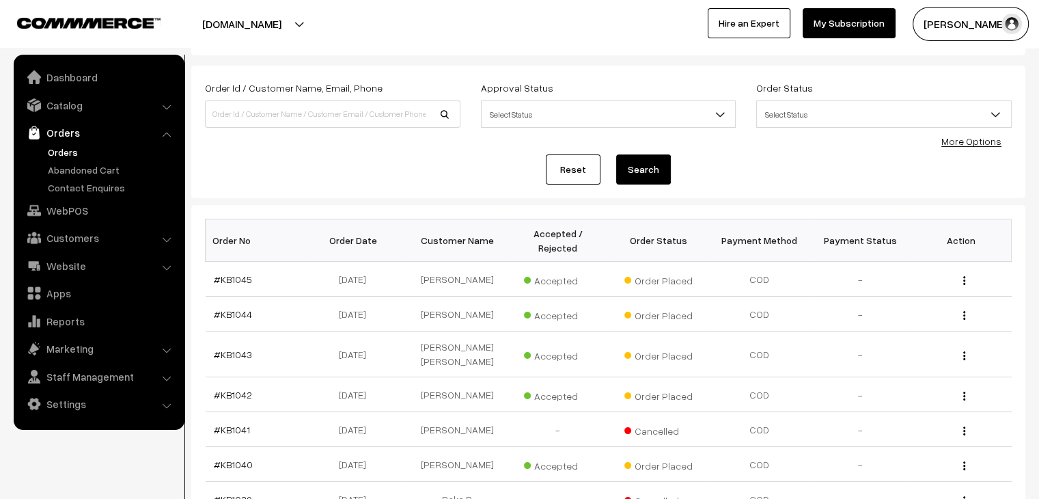
scroll to position [326, 0]
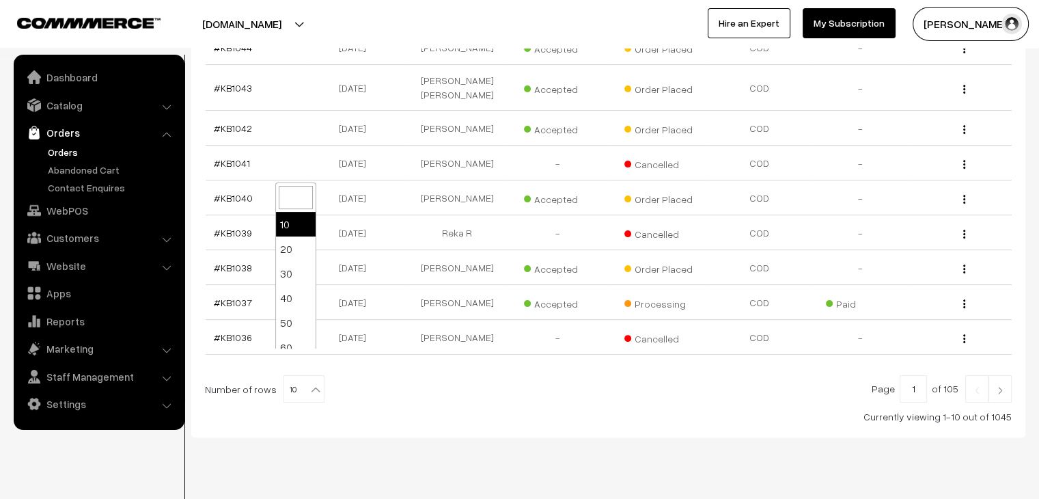
click at [303, 376] on span "10" at bounding box center [304, 389] width 40 height 27
select select "100"
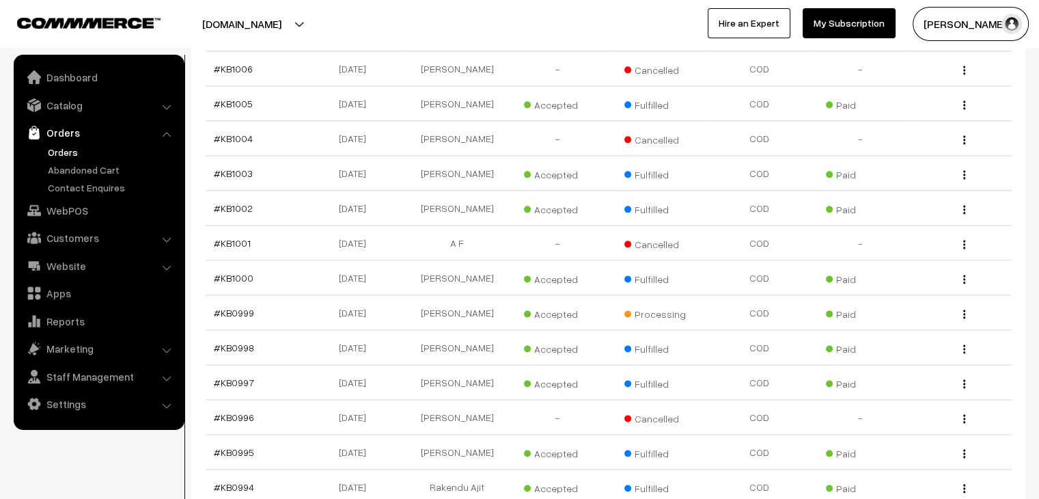
scroll to position [1709, 0]
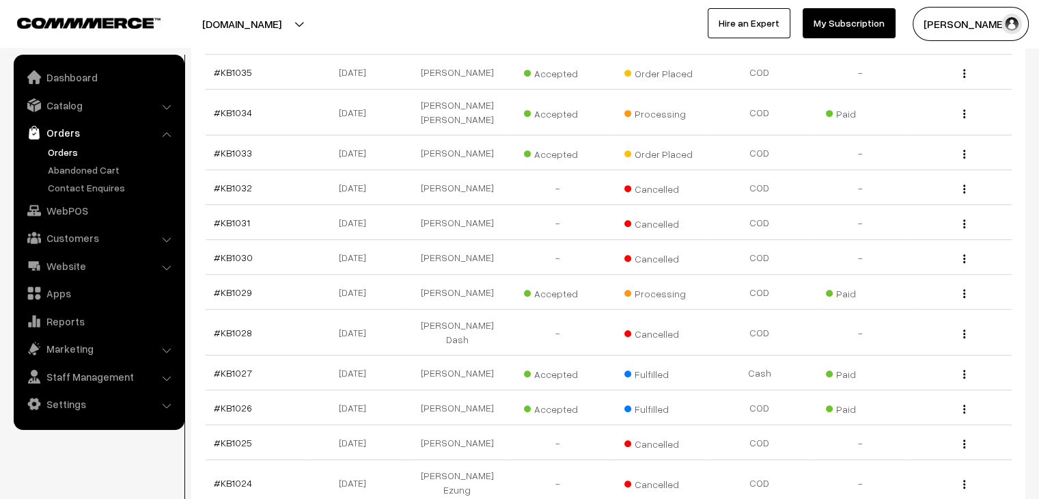
scroll to position [624, 0]
click at [234, 288] on link "#KB1029" at bounding box center [233, 294] width 38 height 12
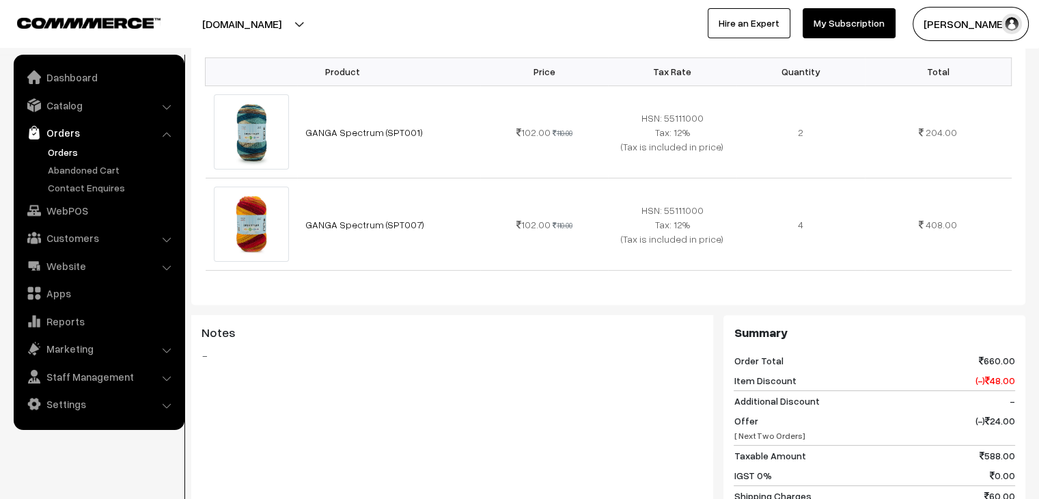
scroll to position [202, 0]
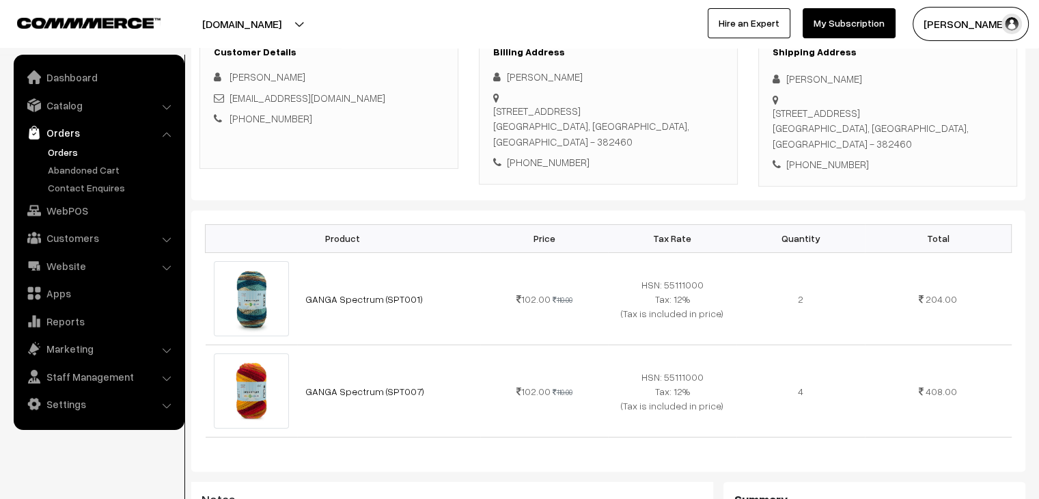
click at [72, 154] on link "Orders" at bounding box center [111, 152] width 135 height 14
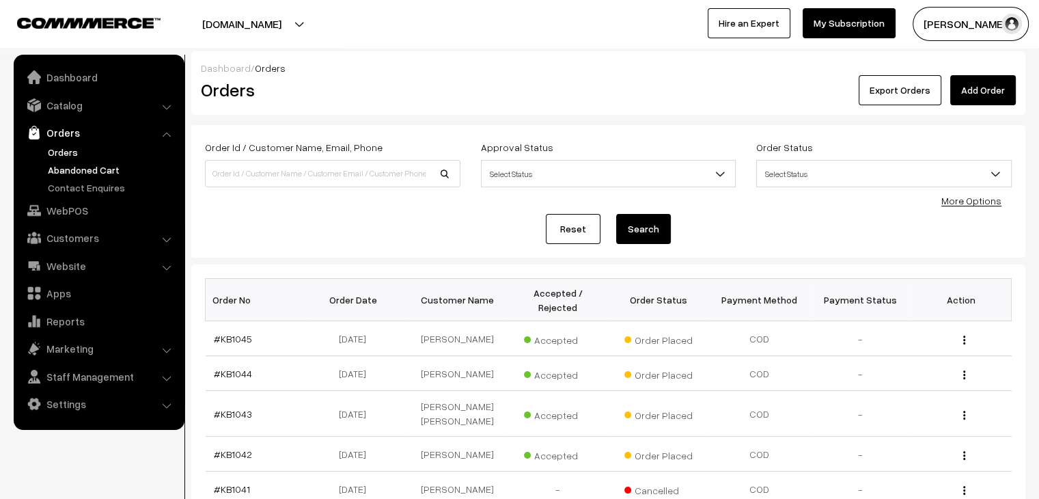
click at [119, 164] on link "Abandoned Cart" at bounding box center [111, 170] width 135 height 14
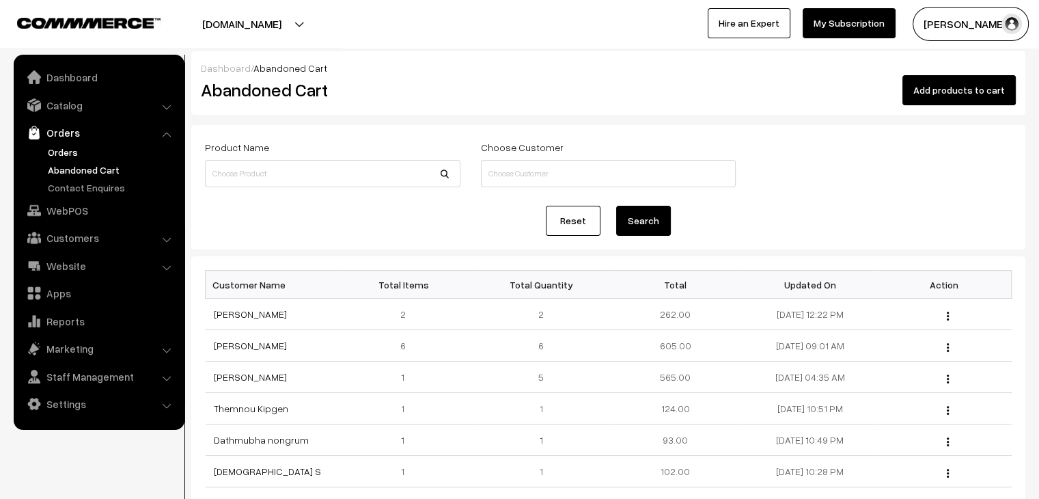
click at [65, 148] on link "Orders" at bounding box center [111, 152] width 135 height 14
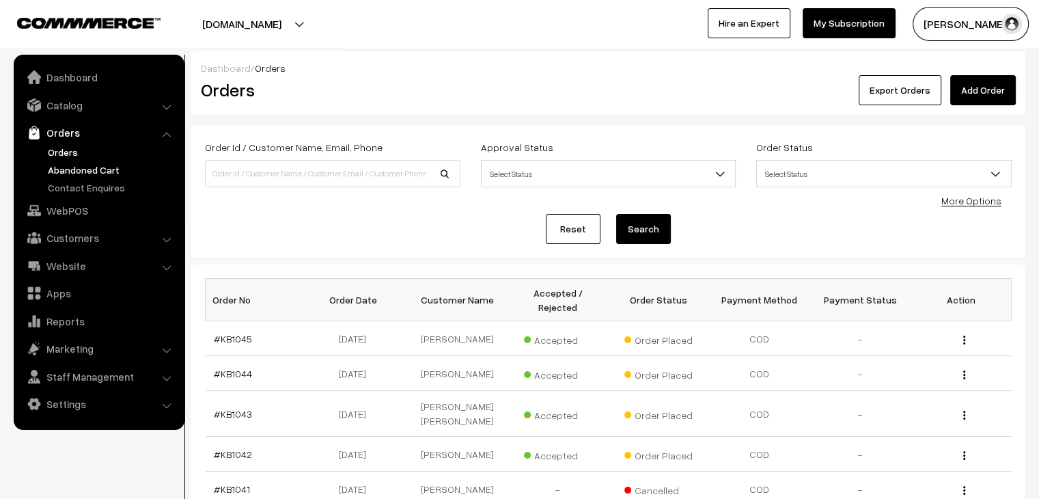
click at [118, 163] on link "Abandoned Cart" at bounding box center [111, 170] width 135 height 14
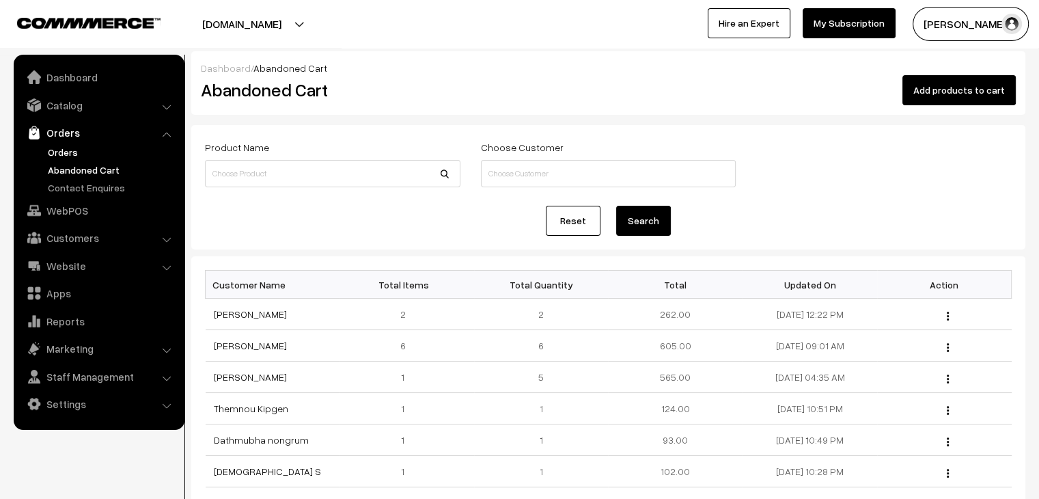
click at [76, 150] on link "Orders" at bounding box center [111, 152] width 135 height 14
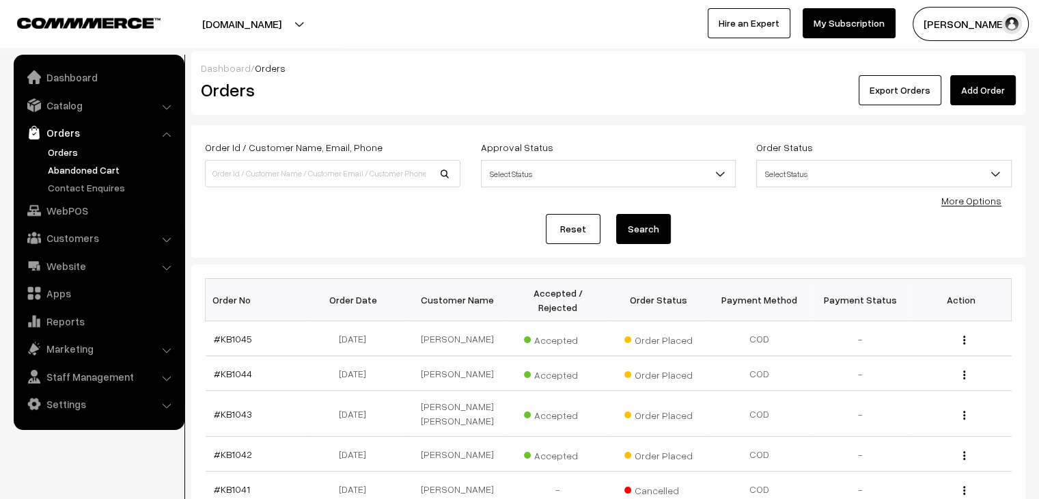
click at [85, 163] on link "Abandoned Cart" at bounding box center [111, 170] width 135 height 14
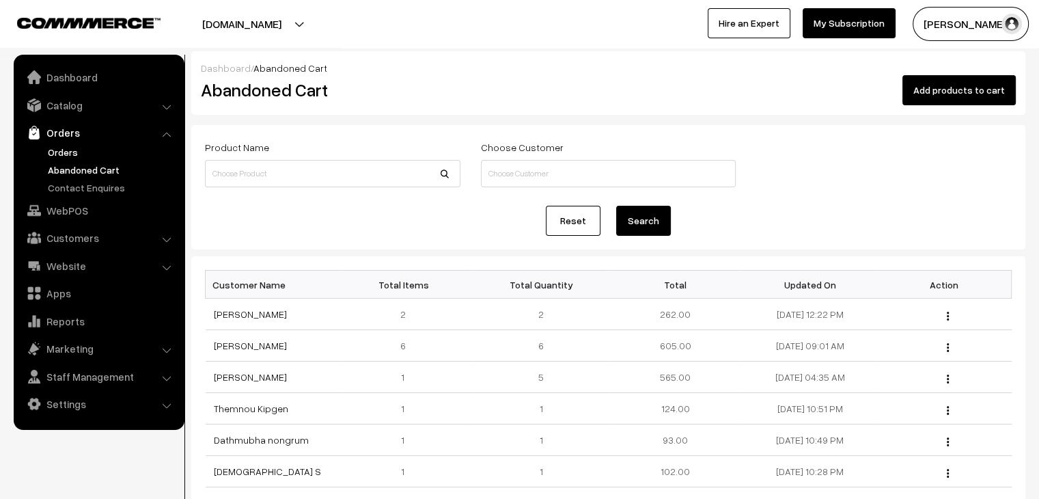
click at [78, 154] on link "Orders" at bounding box center [111, 152] width 135 height 14
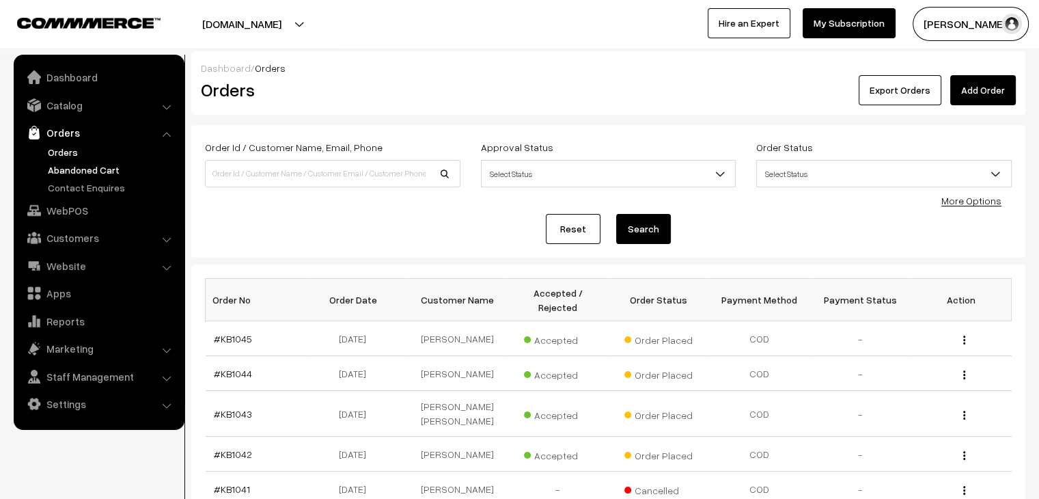
click at [92, 163] on link "Abandoned Cart" at bounding box center [111, 170] width 135 height 14
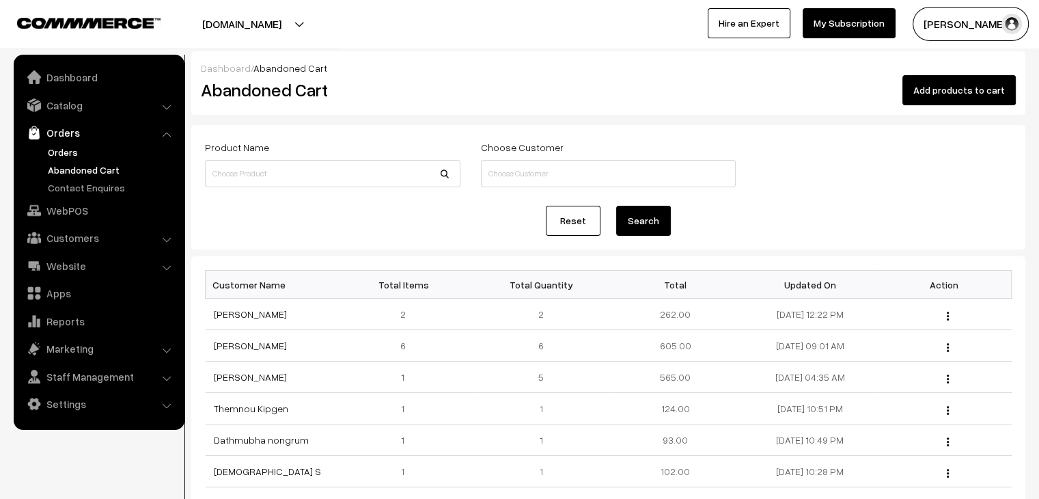
click at [72, 156] on link "Orders" at bounding box center [111, 152] width 135 height 14
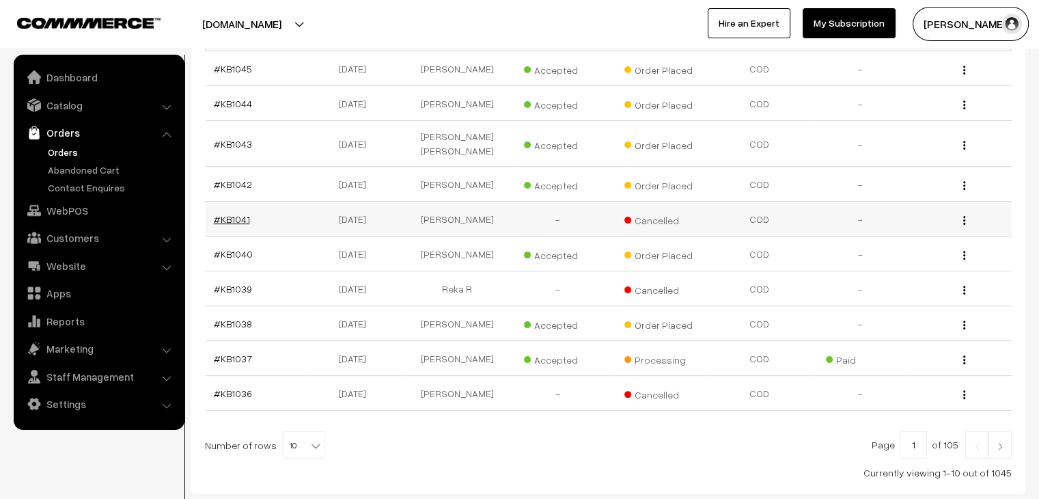
scroll to position [273, 0]
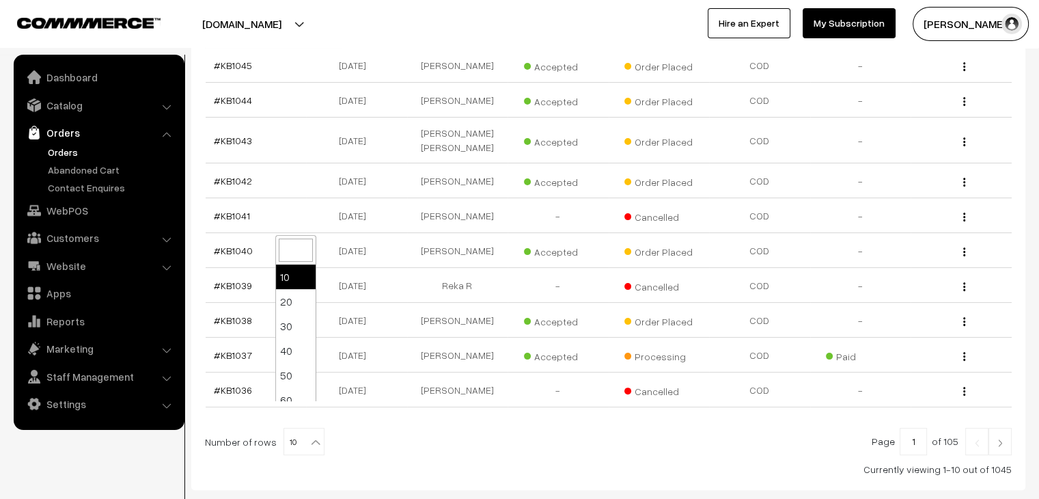
click at [309, 435] on b at bounding box center [316, 442] width 14 height 14
select select "100"
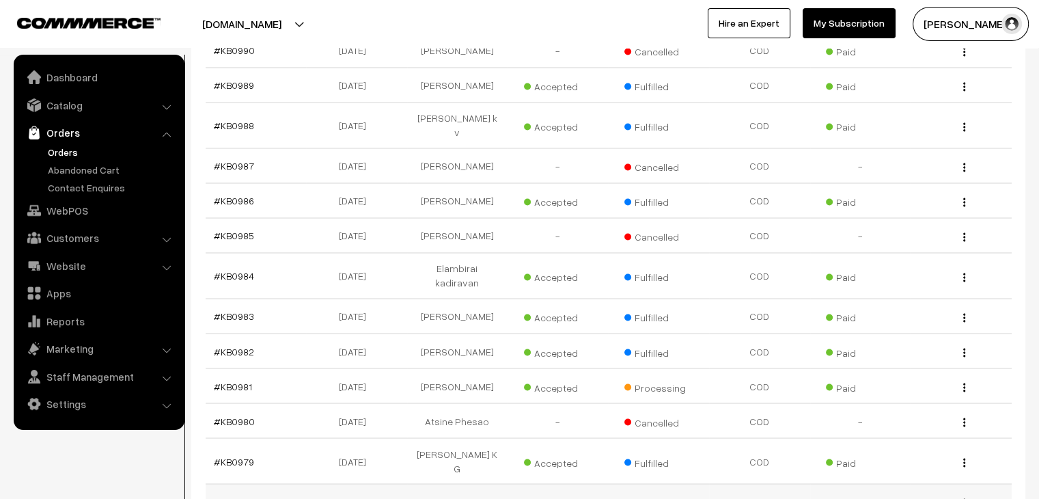
scroll to position [2255, 0]
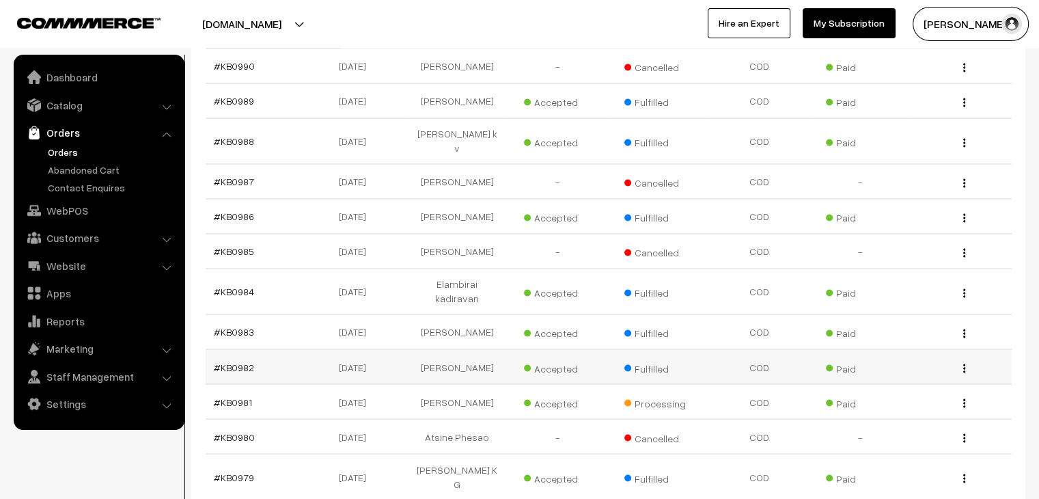
drag, startPoint x: 220, startPoint y: 299, endPoint x: 320, endPoint y: 266, distance: 105.0
click at [320, 349] on td "11-08-2025" at bounding box center [356, 366] width 101 height 35
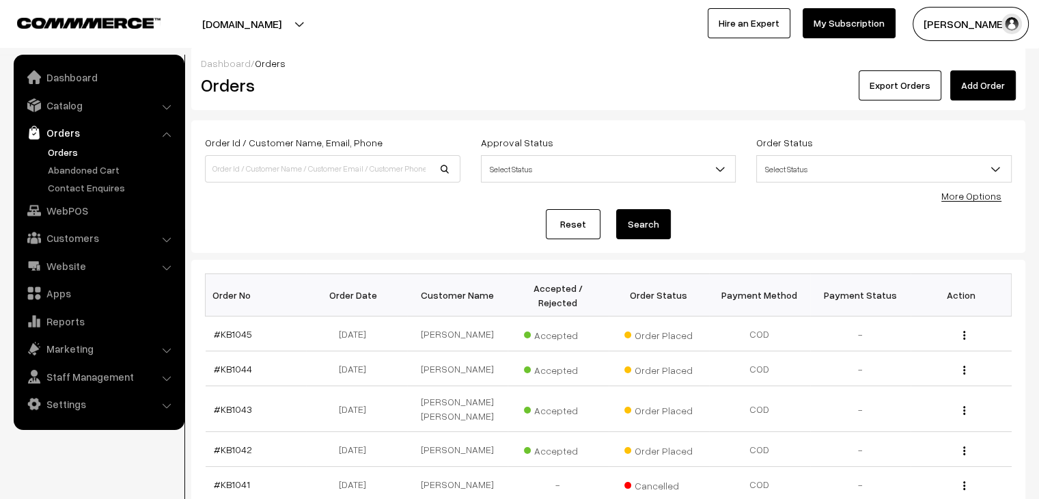
scroll to position [0, 0]
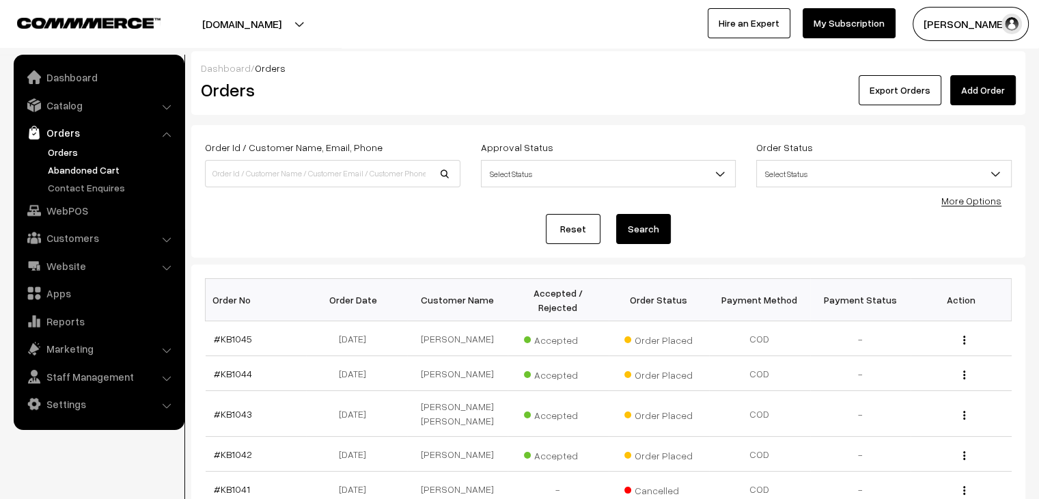
click at [113, 170] on link "Abandoned Cart" at bounding box center [111, 170] width 135 height 14
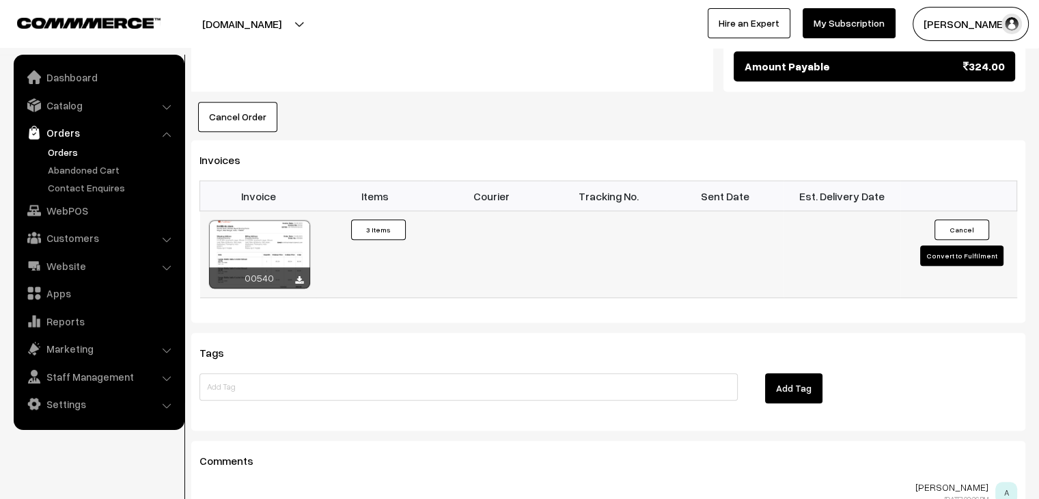
scroll to position [1025, 0]
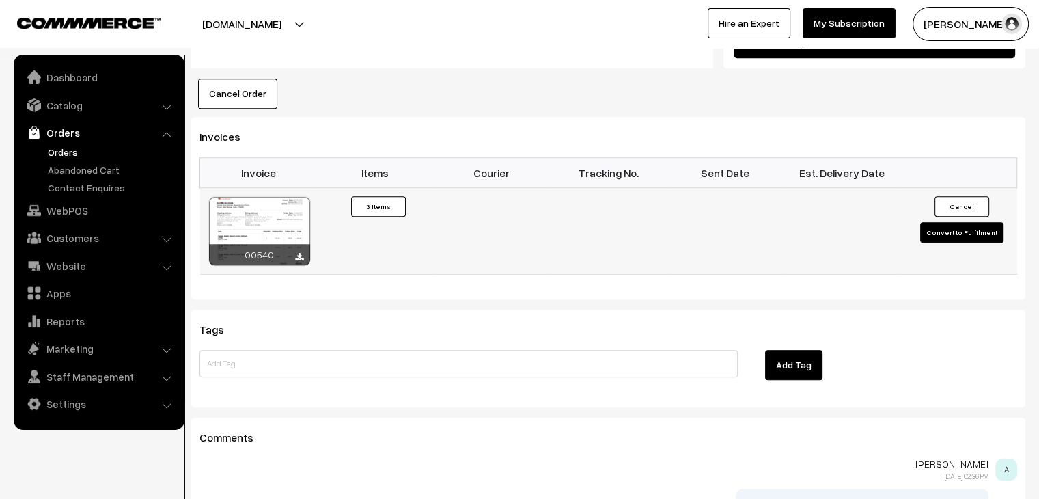
click at [940, 222] on button "Convert to Fulfilment" at bounding box center [962, 232] width 83 height 21
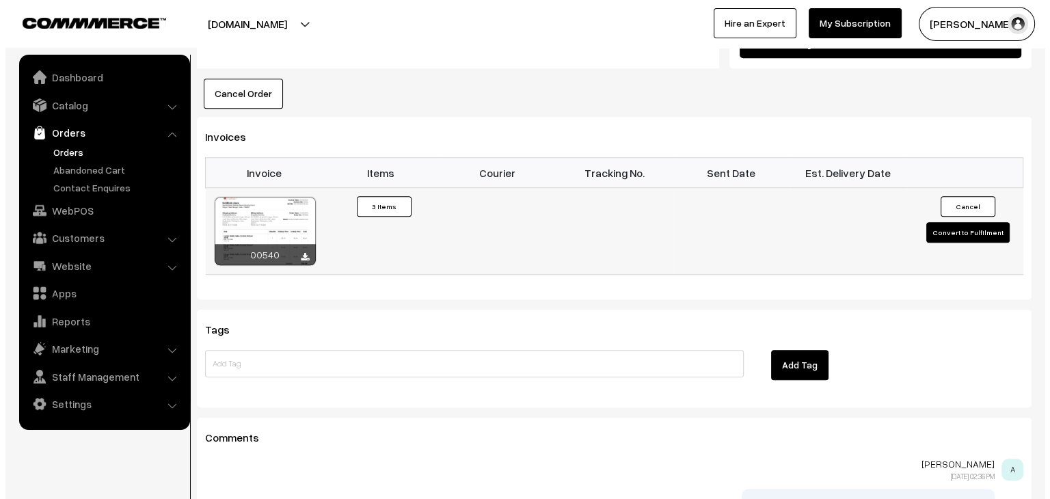
scroll to position [1028, 0]
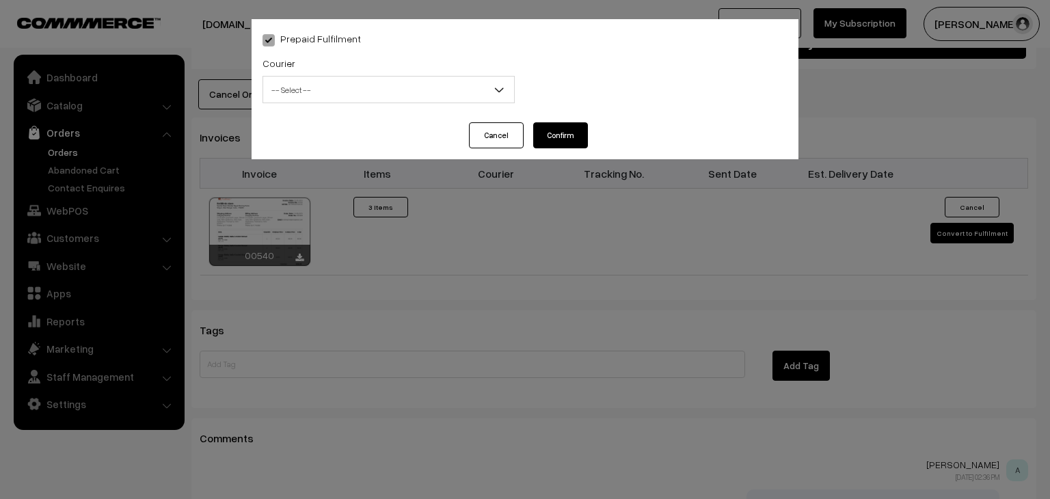
click at [497, 96] on b at bounding box center [499, 90] width 14 height 14
select select "1"
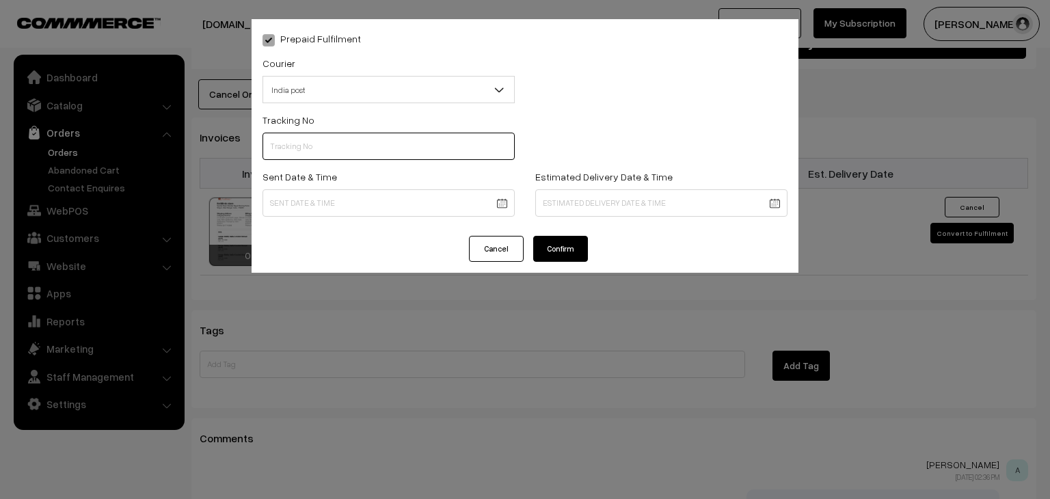
click at [424, 152] on input "text" at bounding box center [388, 146] width 252 height 27
type input "------"
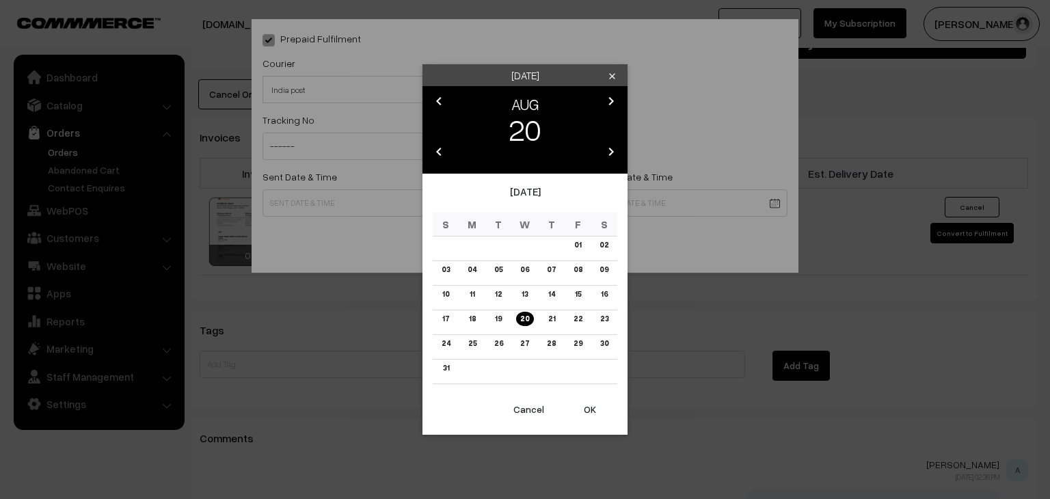
drag, startPoint x: 526, startPoint y: 406, endPoint x: 520, endPoint y: 400, distance: 8.7
click at [526, 406] on button "Cancel" at bounding box center [528, 409] width 55 height 30
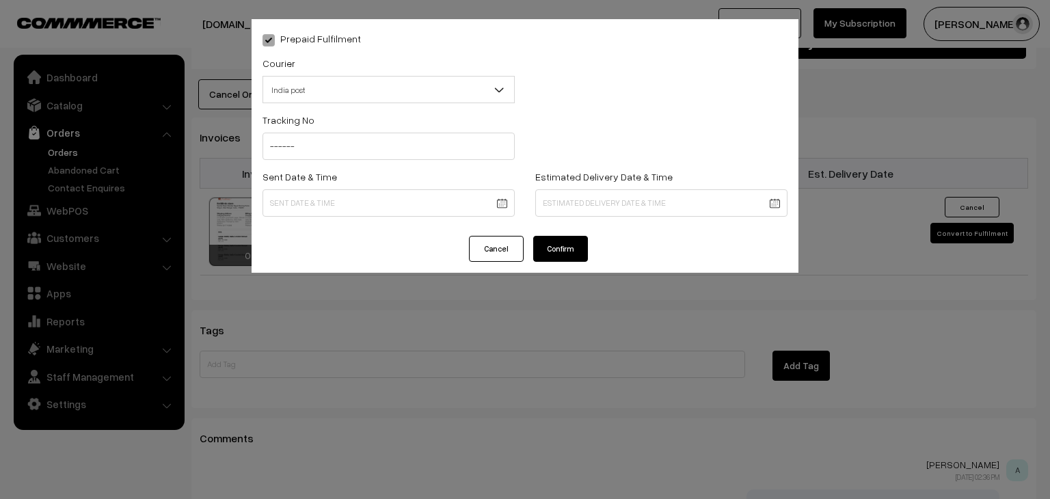
click at [491, 258] on button "Cancel" at bounding box center [496, 249] width 55 height 26
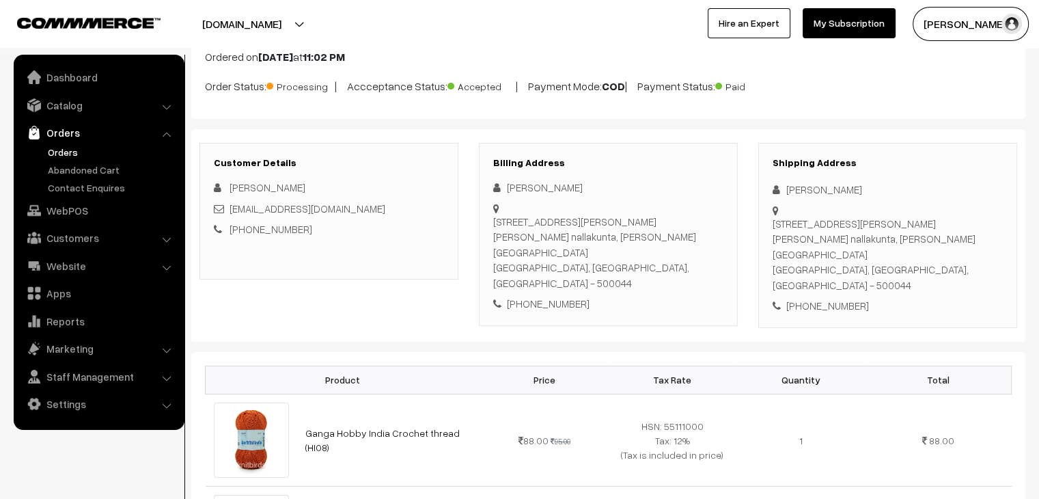
scroll to position [68, 0]
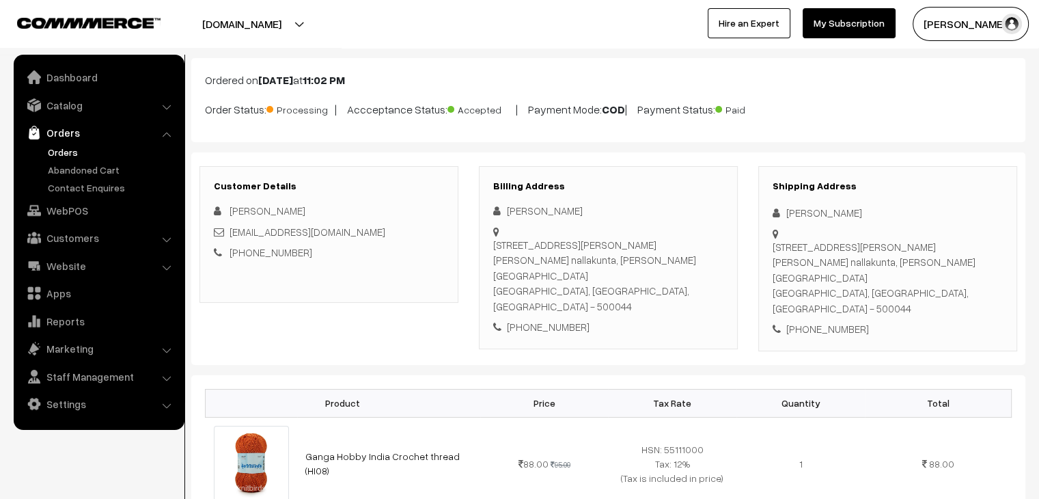
click at [66, 156] on link "Orders" at bounding box center [111, 152] width 135 height 14
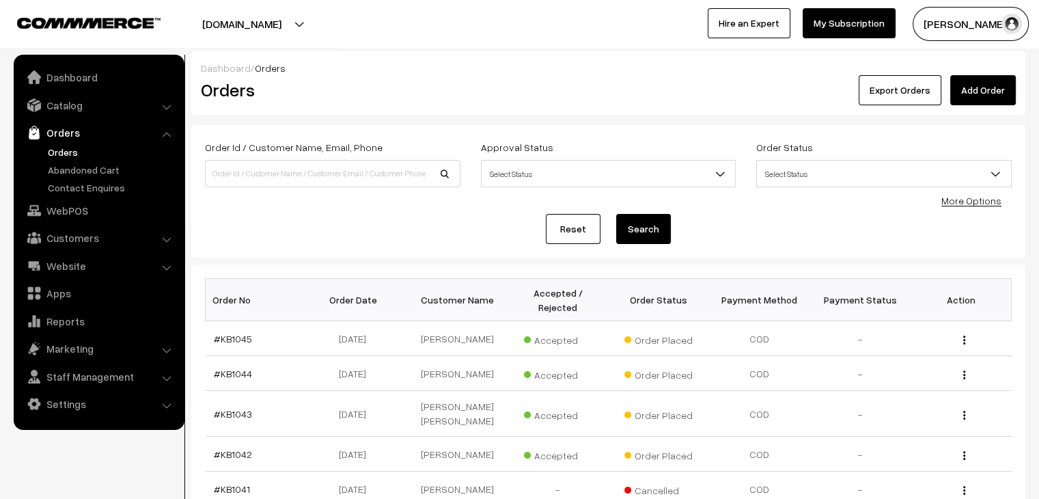
click at [63, 154] on link "Orders" at bounding box center [111, 152] width 135 height 14
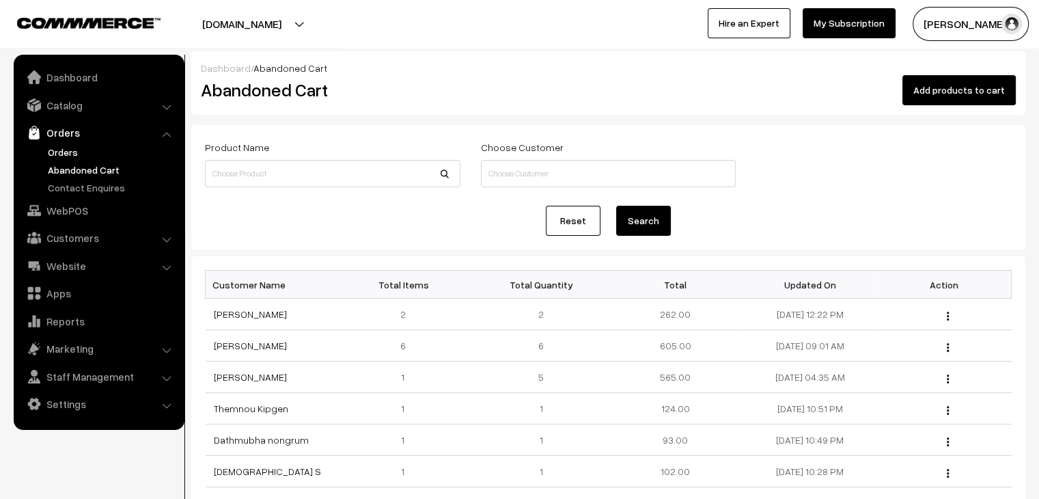
click at [83, 150] on link "Orders" at bounding box center [111, 152] width 135 height 14
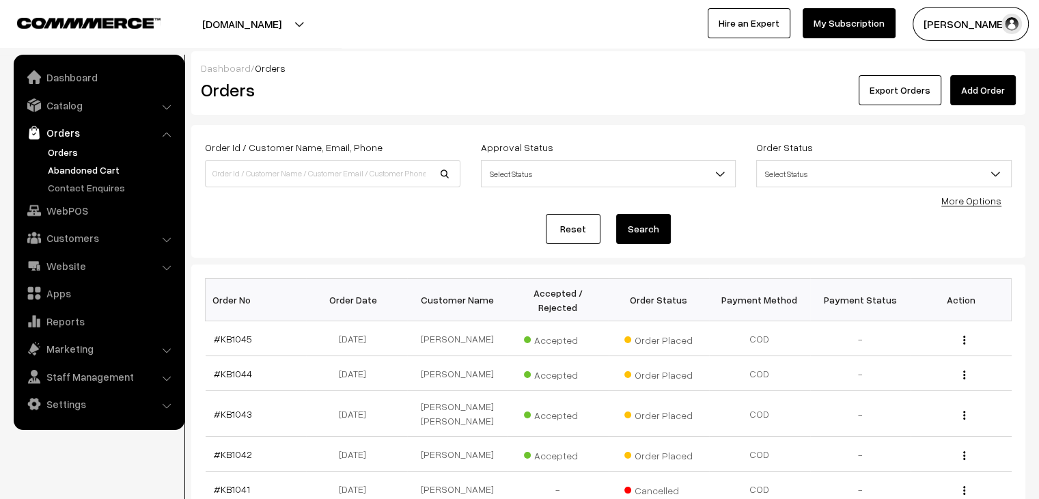
click at [80, 170] on link "Abandoned Cart" at bounding box center [111, 170] width 135 height 14
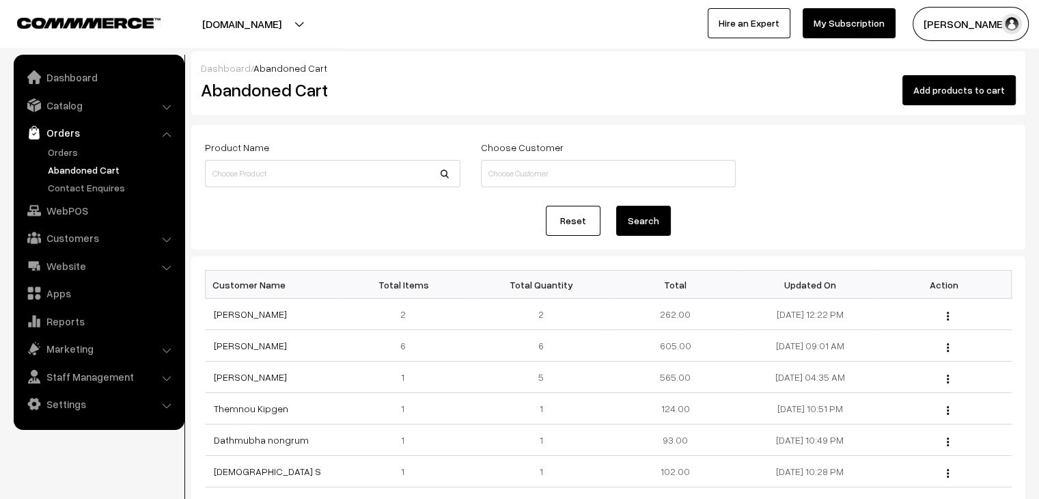
click at [63, 146] on link "Orders" at bounding box center [111, 152] width 135 height 14
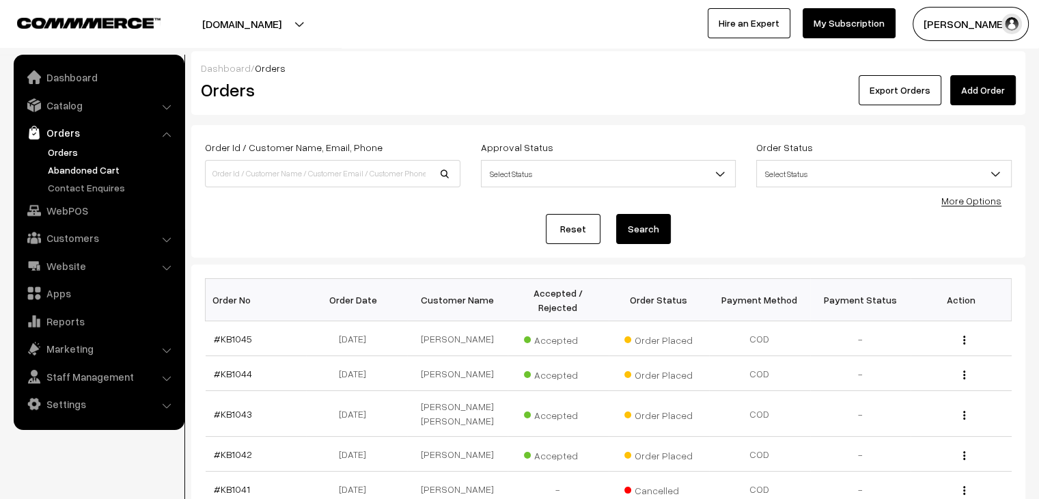
click at [99, 168] on link "Abandoned Cart" at bounding box center [111, 170] width 135 height 14
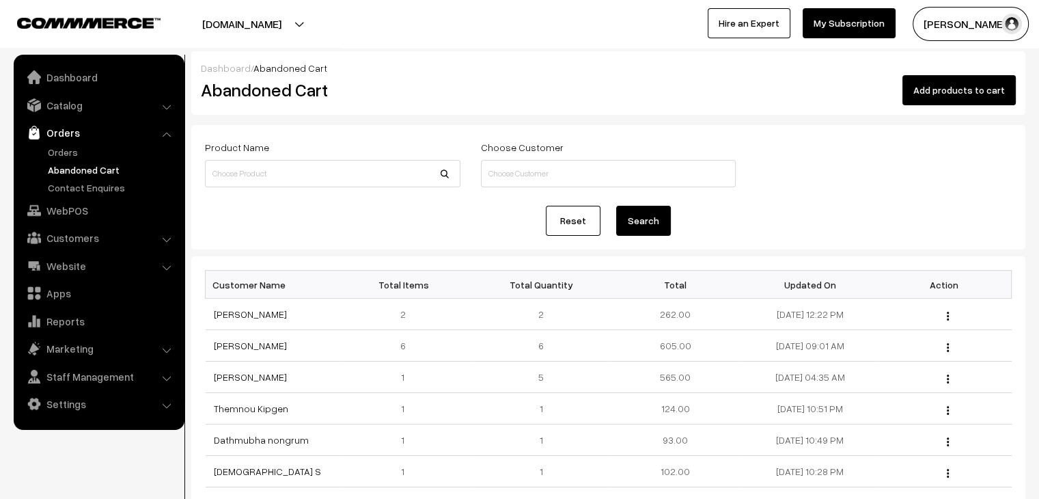
click at [70, 161] on ul "Orders" at bounding box center [99, 170] width 164 height 50
click at [68, 154] on link "Orders" at bounding box center [111, 152] width 135 height 14
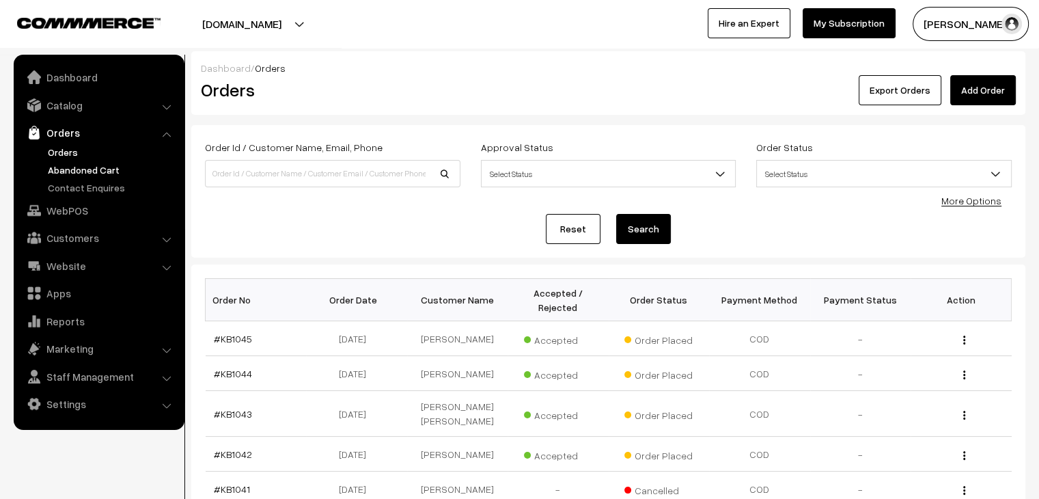
click at [57, 173] on link "Abandoned Cart" at bounding box center [111, 170] width 135 height 14
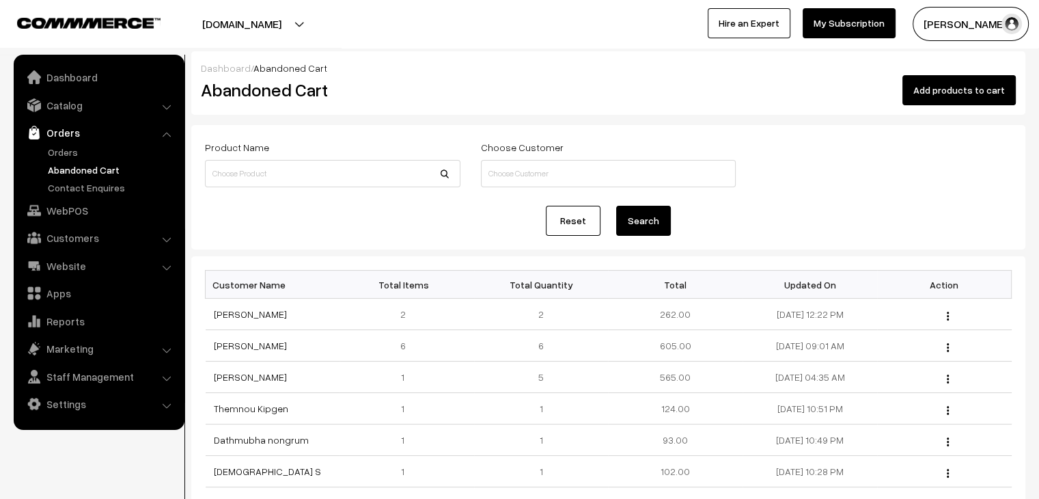
click at [57, 150] on link "Orders" at bounding box center [111, 152] width 135 height 14
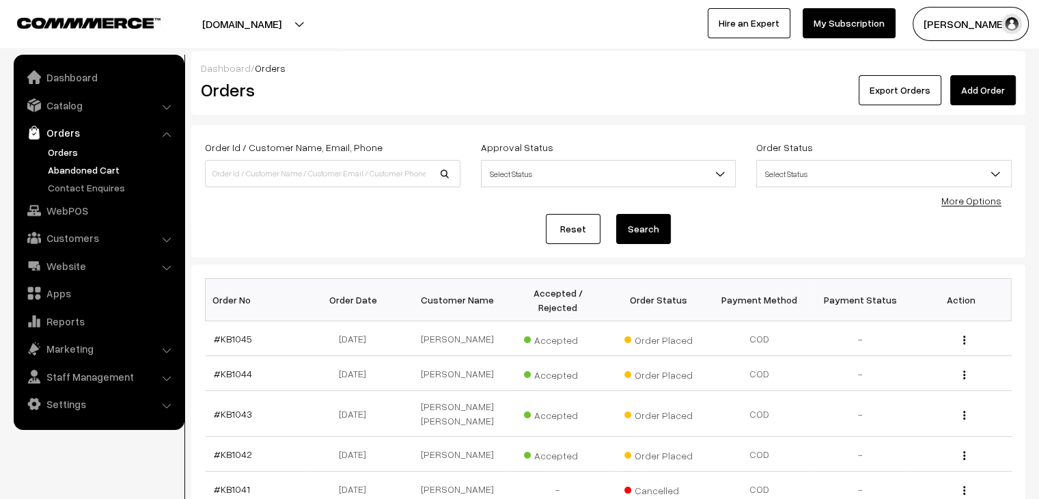
click at [87, 171] on link "Abandoned Cart" at bounding box center [111, 170] width 135 height 14
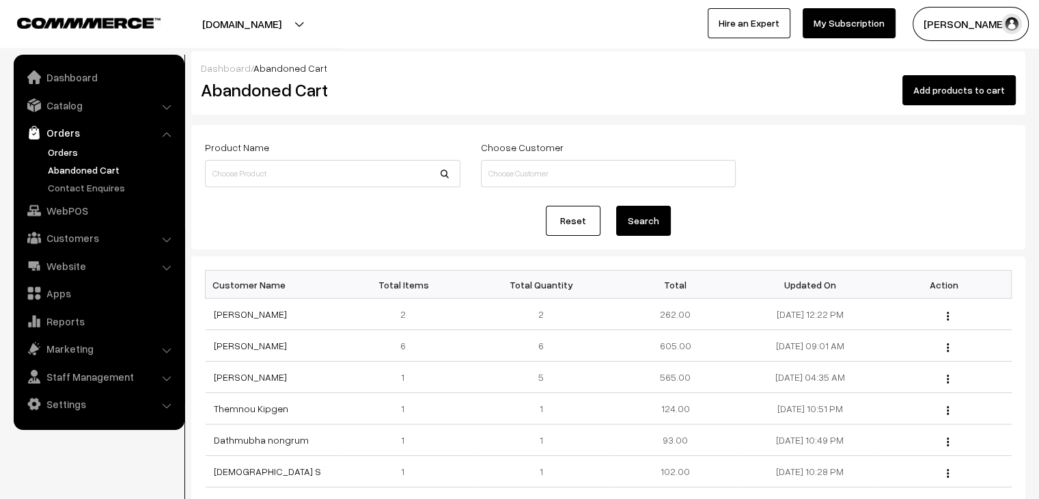
click at [68, 151] on link "Orders" at bounding box center [111, 152] width 135 height 14
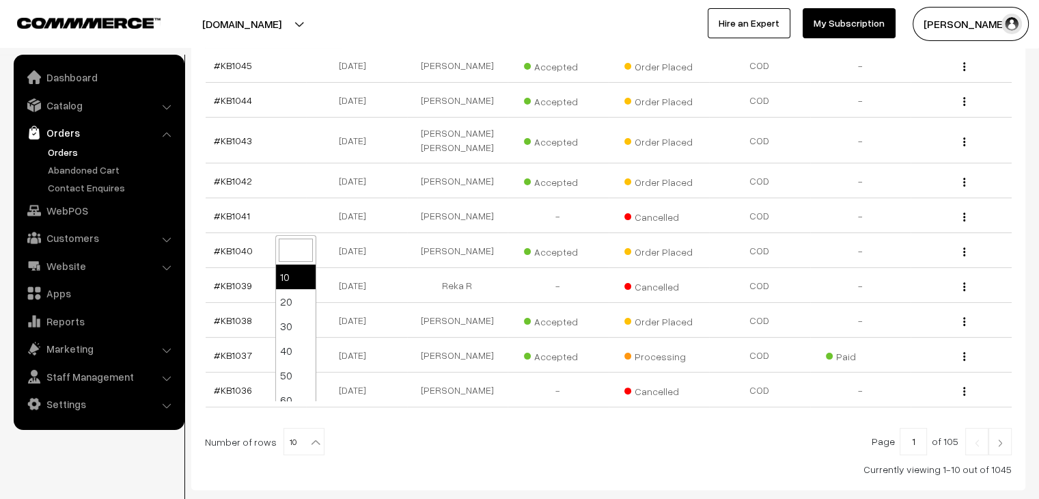
click at [300, 428] on span "10" at bounding box center [304, 441] width 40 height 27
select select "100"
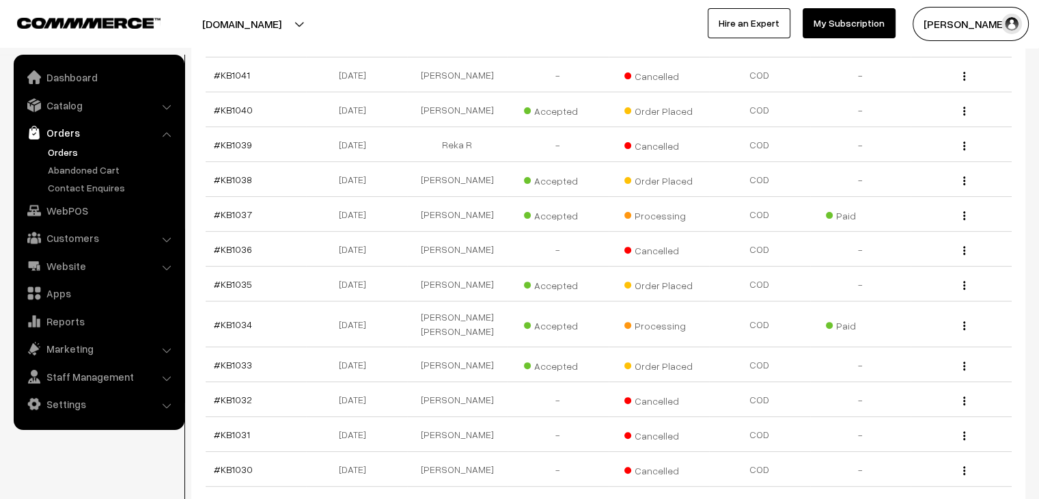
scroll to position [412, 0]
click at [109, 171] on link "Abandoned Cart" at bounding box center [111, 170] width 135 height 14
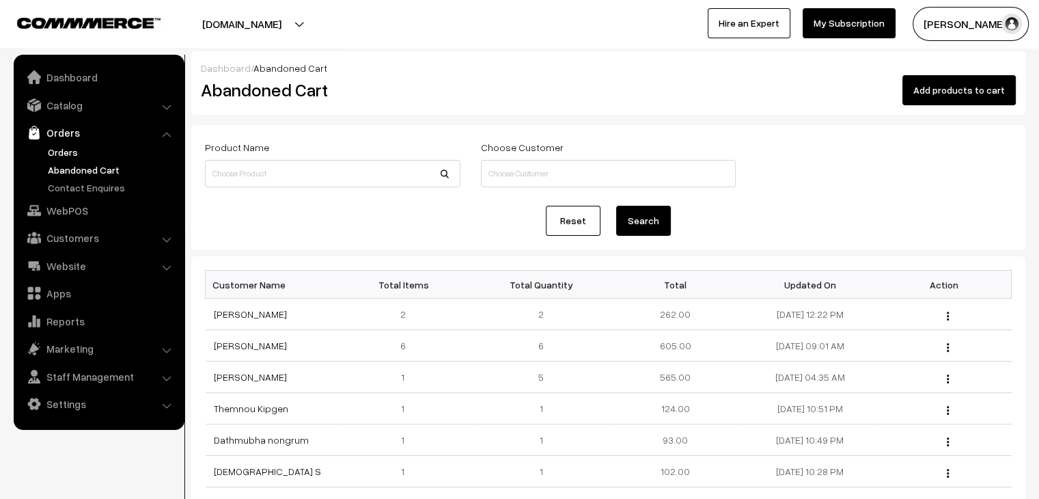
click at [89, 154] on link "Orders" at bounding box center [111, 152] width 135 height 14
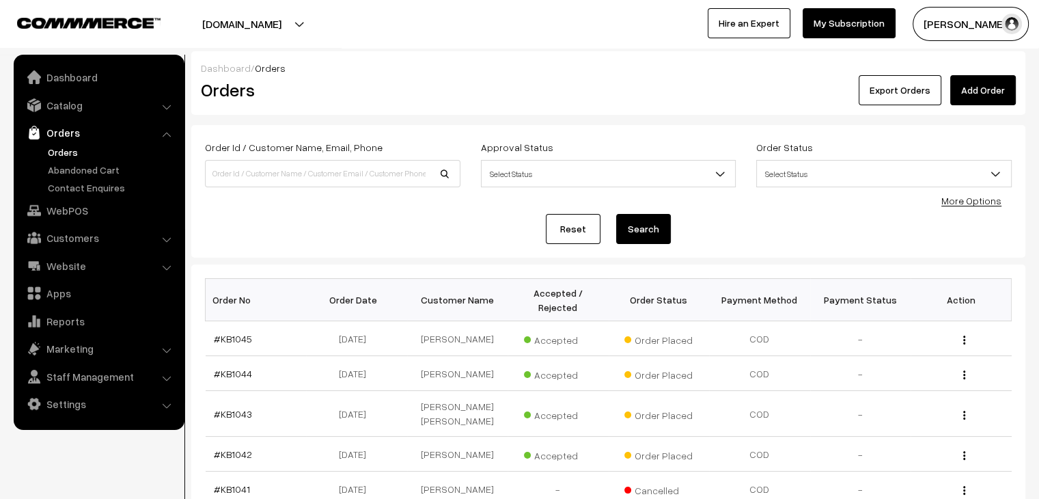
click at [93, 177] on ul "Orders" at bounding box center [99, 170] width 164 height 50
click at [96, 173] on link "Abandoned Cart" at bounding box center [111, 170] width 135 height 14
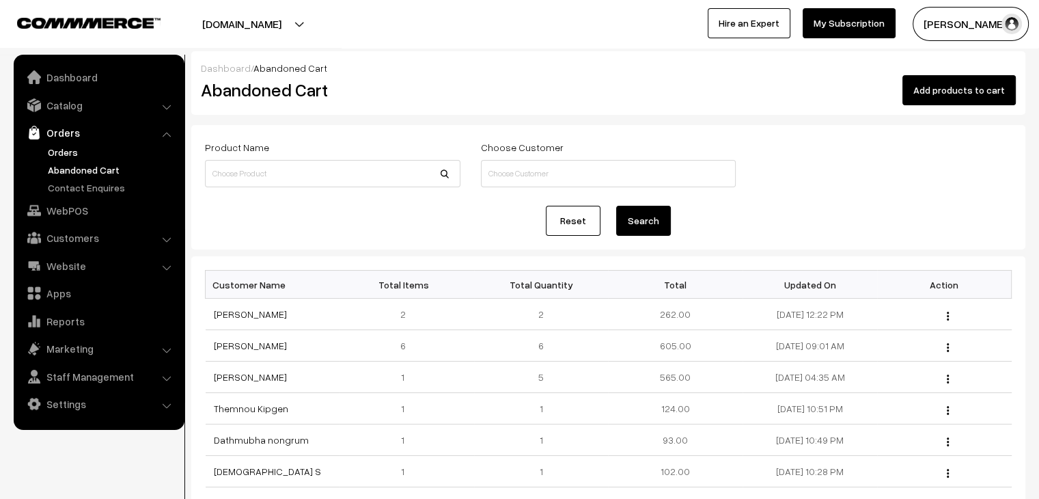
click at [53, 148] on link "Orders" at bounding box center [111, 152] width 135 height 14
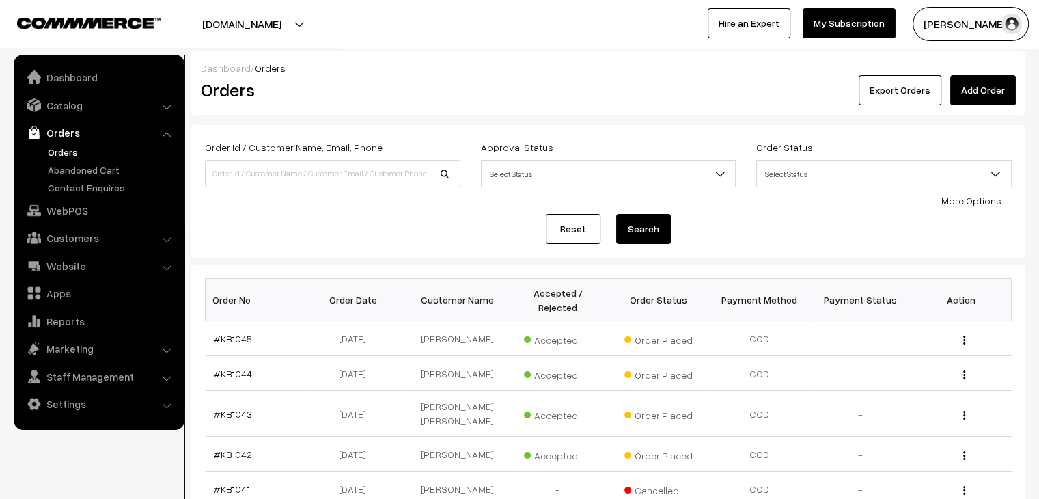
click at [69, 153] on link "Orders" at bounding box center [111, 152] width 135 height 14
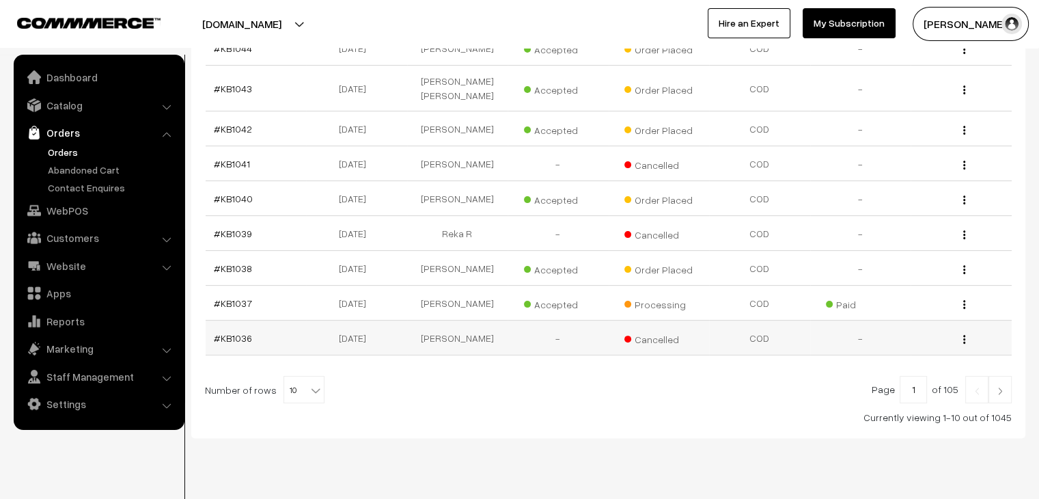
scroll to position [326, 0]
click at [295, 376] on span "10" at bounding box center [304, 389] width 40 height 27
select select "90"
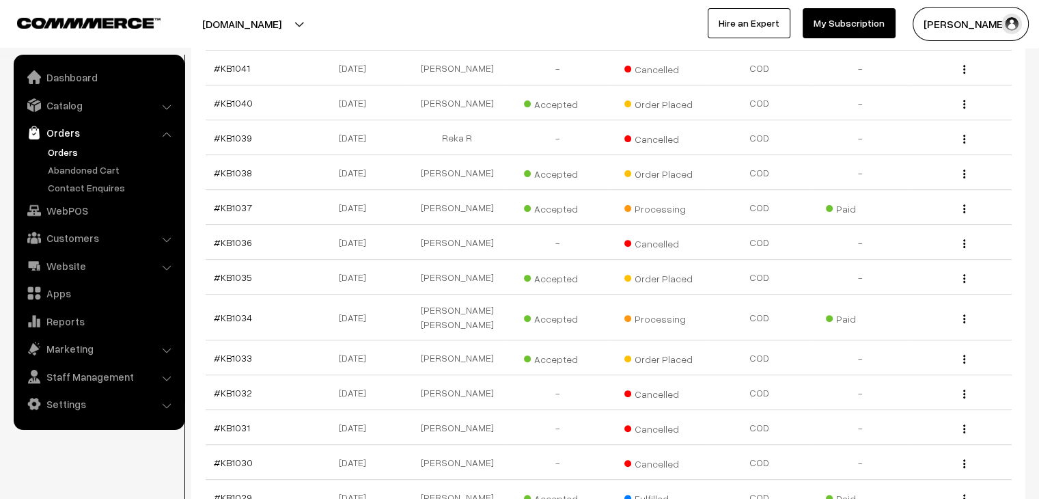
scroll to position [410, 0]
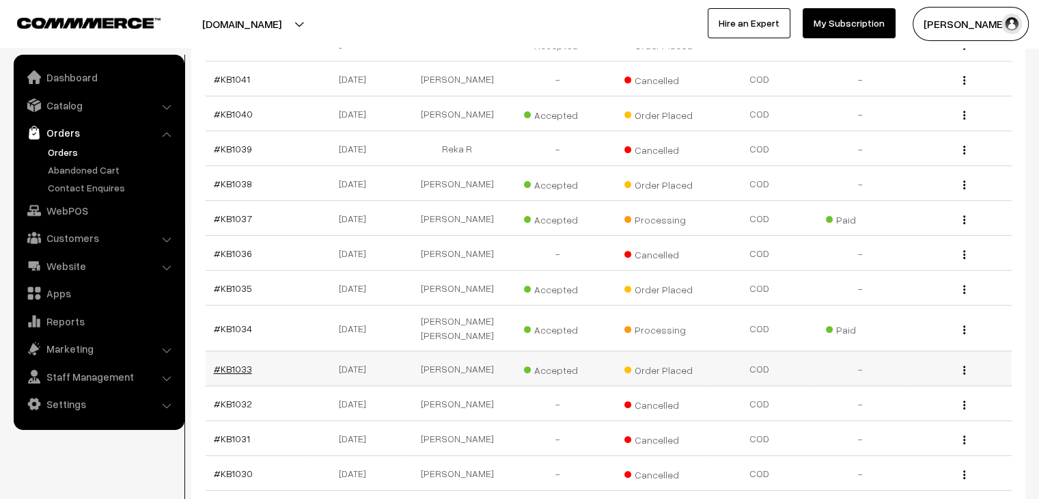
click at [238, 363] on link "#KB1033" at bounding box center [233, 369] width 38 height 12
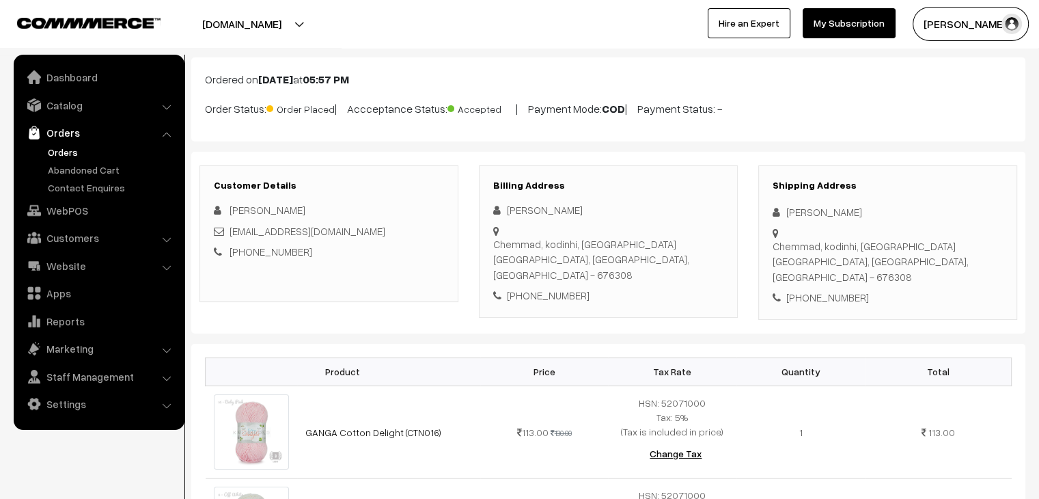
scroll to position [68, 0]
click at [62, 146] on link "Orders" at bounding box center [111, 152] width 135 height 14
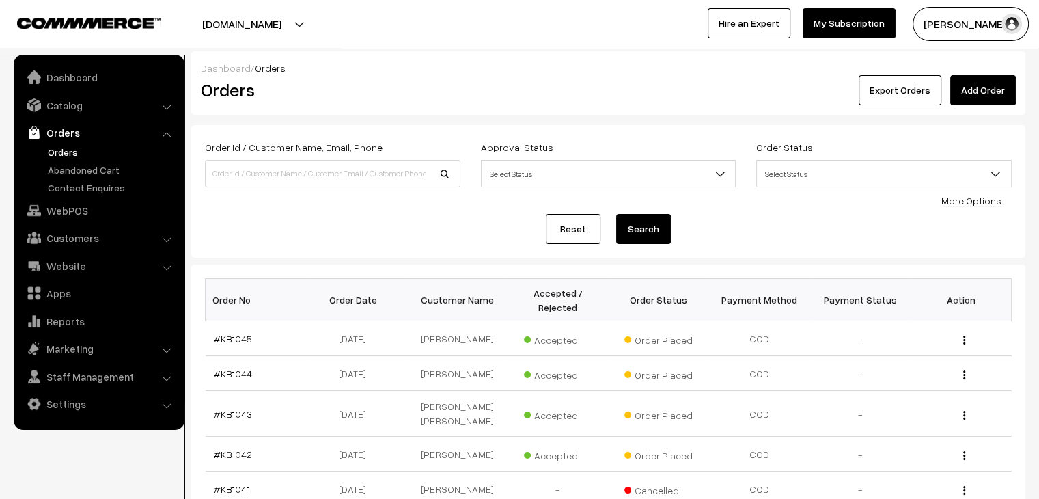
click at [77, 177] on ul "Orders" at bounding box center [99, 170] width 164 height 50
click at [75, 167] on link "Abandoned Cart" at bounding box center [111, 170] width 135 height 14
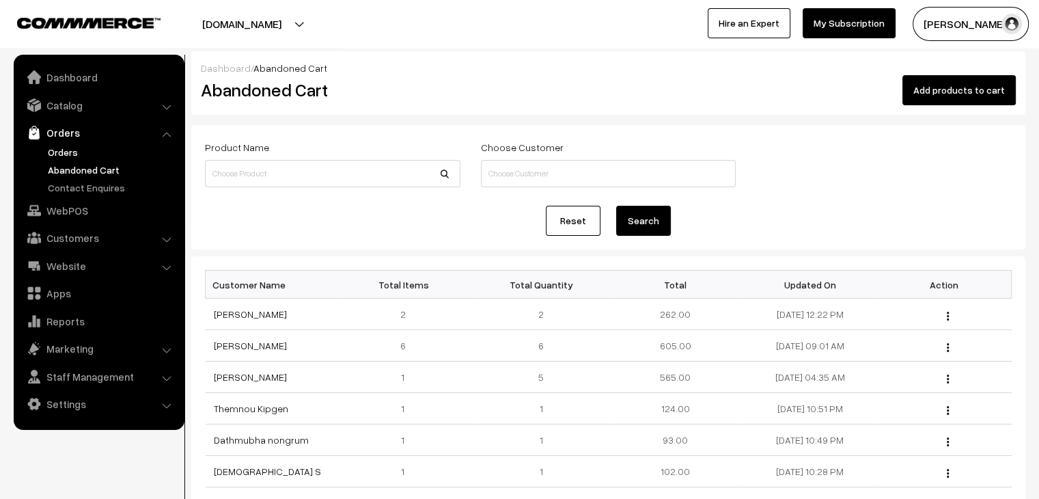
click at [72, 156] on link "Orders" at bounding box center [111, 152] width 135 height 14
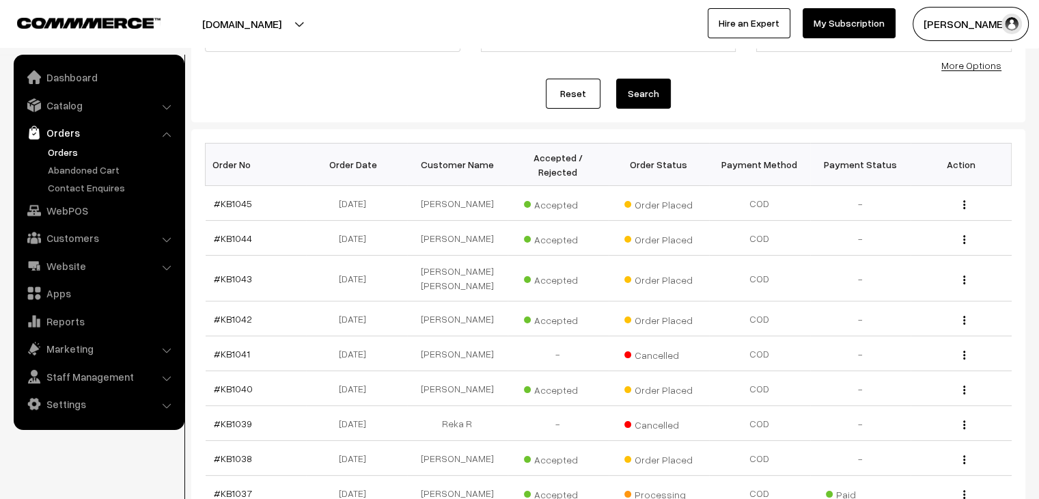
scroll to position [137, 0]
click at [58, 168] on link "Abandoned Cart" at bounding box center [111, 170] width 135 height 14
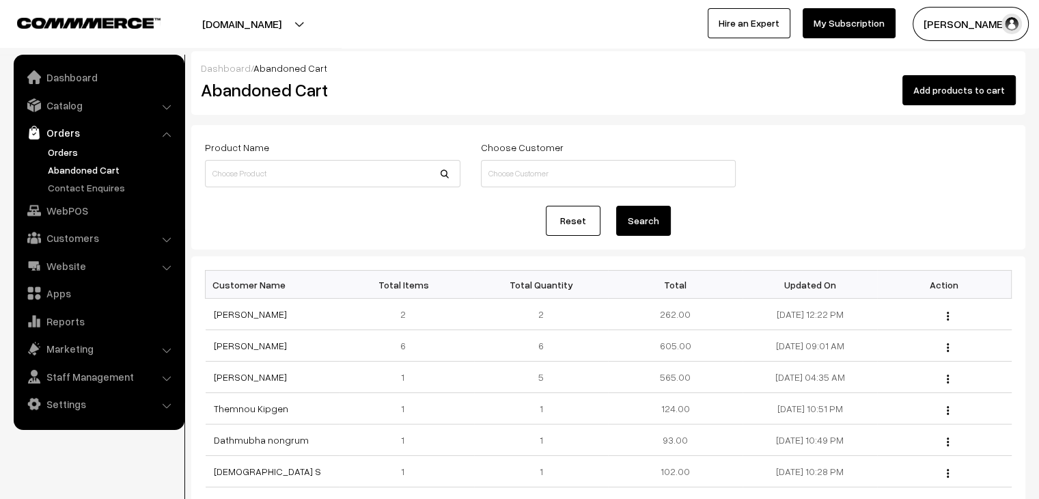
click at [66, 153] on link "Orders" at bounding box center [111, 152] width 135 height 14
click at [78, 154] on link "Orders" at bounding box center [111, 152] width 135 height 14
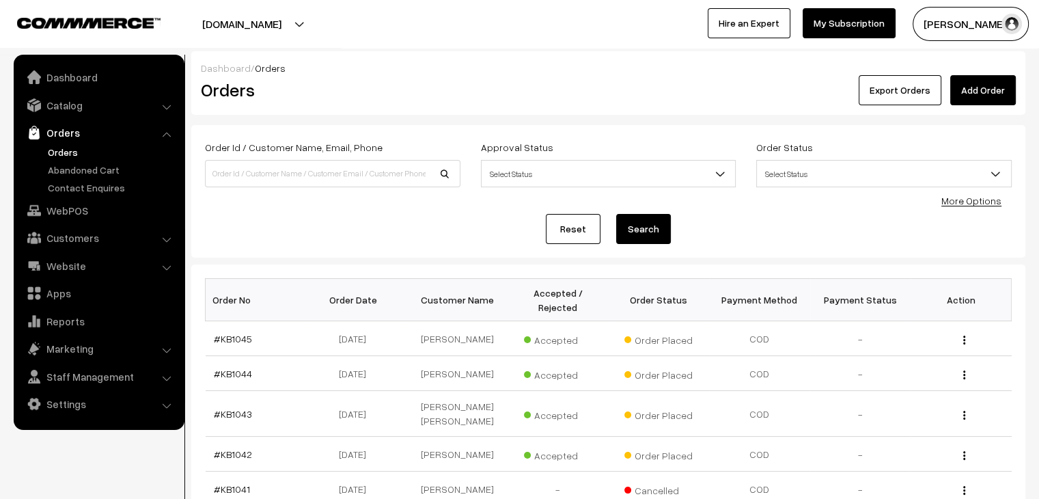
click at [65, 156] on link "Orders" at bounding box center [111, 152] width 135 height 14
click at [69, 154] on link "Orders" at bounding box center [111, 152] width 135 height 14
click at [98, 163] on link "Abandoned Cart" at bounding box center [111, 170] width 135 height 14
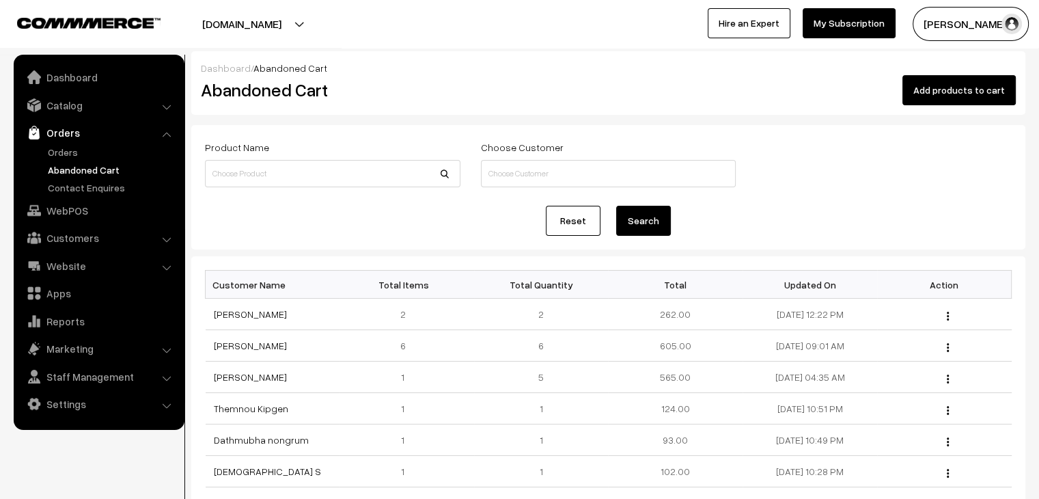
click at [60, 239] on link "Customers" at bounding box center [98, 238] width 163 height 25
click at [79, 218] on link "Customer Groups" at bounding box center [111, 225] width 135 height 14
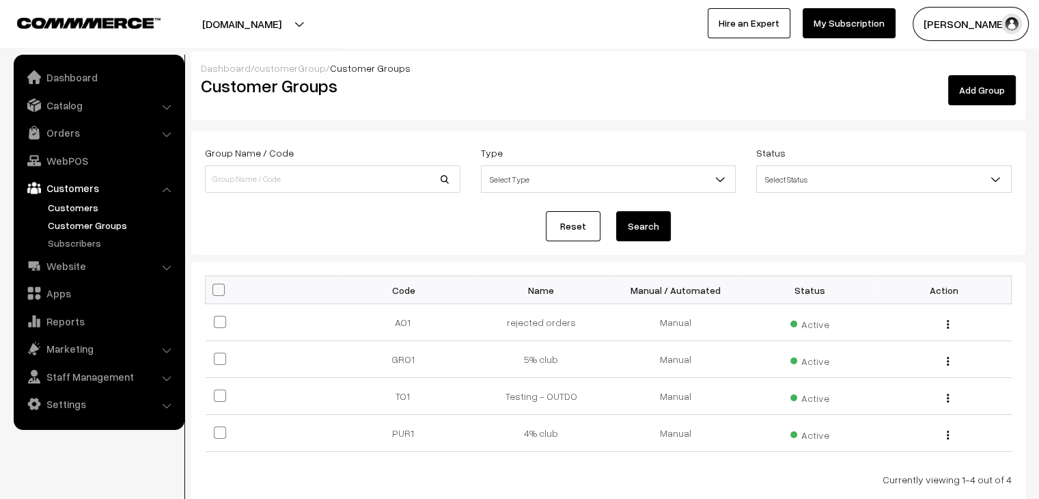
click at [87, 203] on link "Customers" at bounding box center [111, 207] width 135 height 14
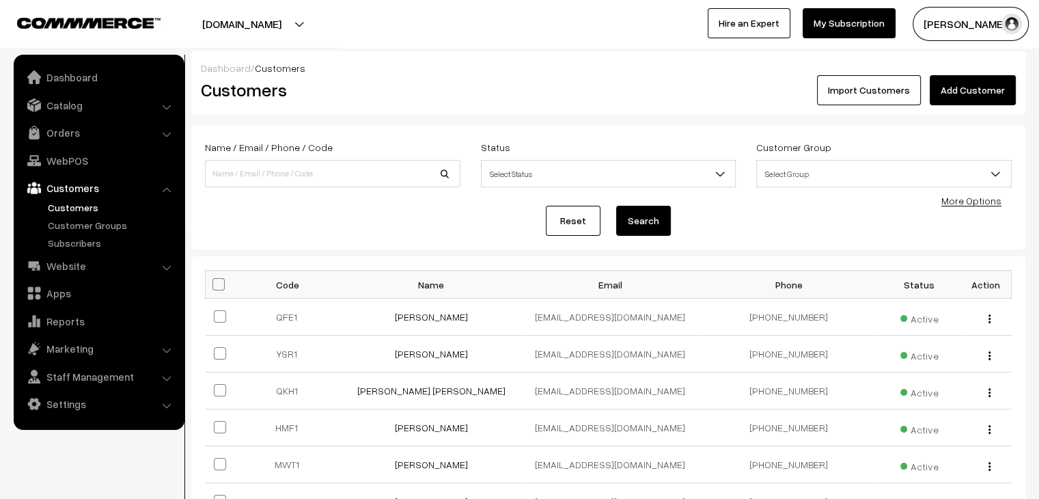
click at [77, 203] on link "Customers" at bounding box center [111, 207] width 135 height 14
click at [98, 139] on link "Orders" at bounding box center [98, 132] width 163 height 25
click at [105, 173] on link "Abandoned Cart" at bounding box center [111, 170] width 135 height 14
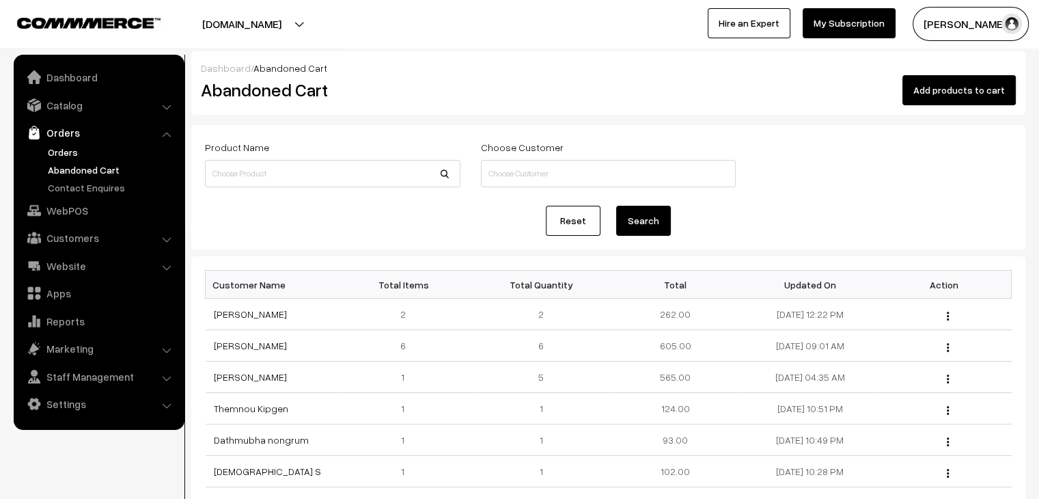
click at [71, 151] on link "Orders" at bounding box center [111, 152] width 135 height 14
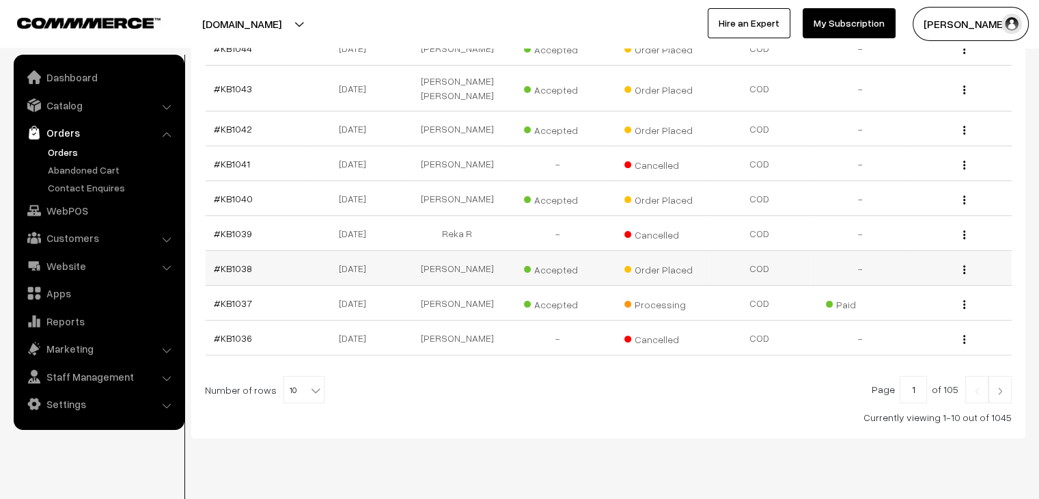
scroll to position [326, 0]
click at [87, 168] on link "Abandoned Cart" at bounding box center [111, 170] width 135 height 14
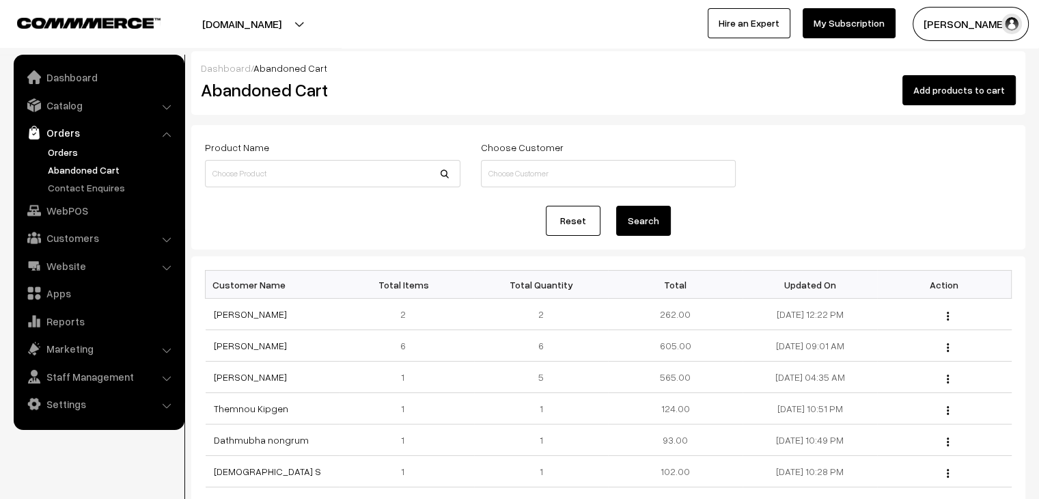
click at [57, 152] on link "Orders" at bounding box center [111, 152] width 135 height 14
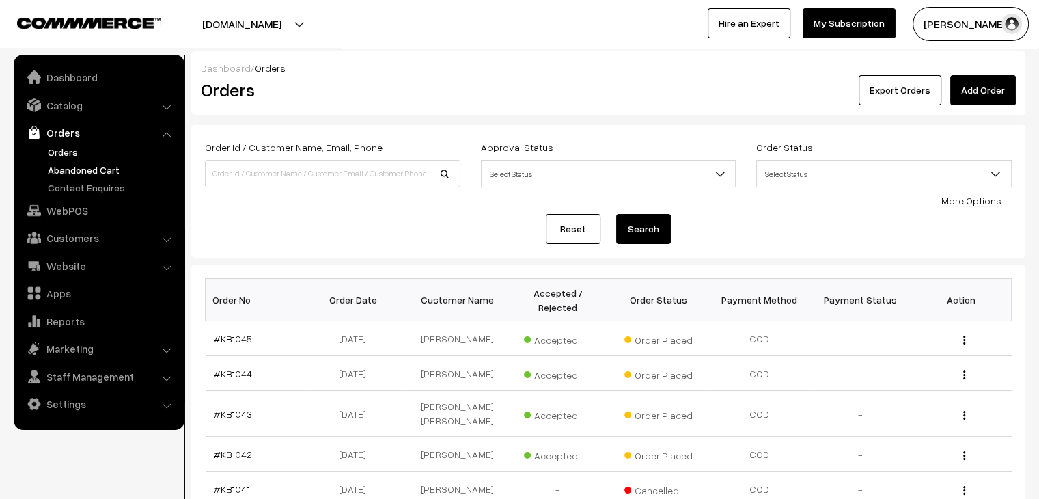
click at [70, 170] on link "Abandoned Cart" at bounding box center [111, 170] width 135 height 14
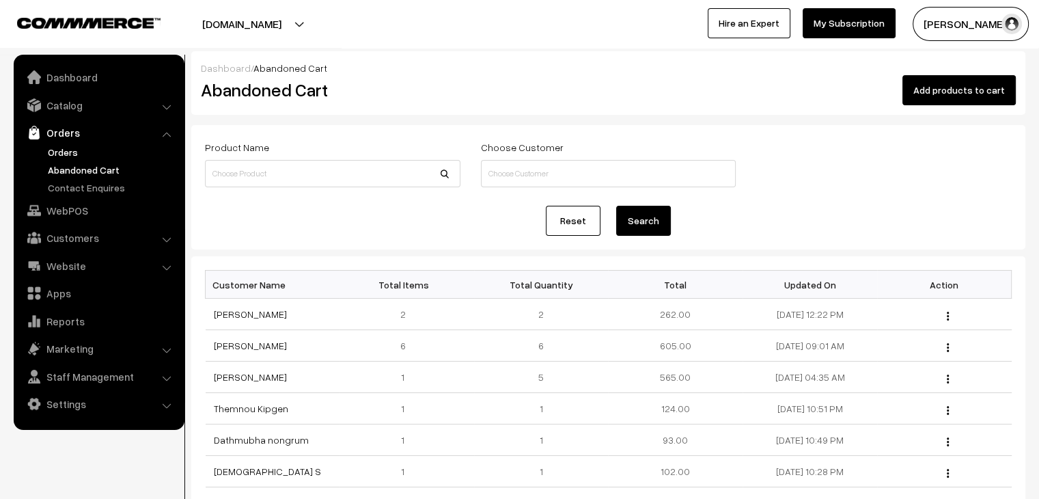
click at [77, 151] on link "Orders" at bounding box center [111, 152] width 135 height 14
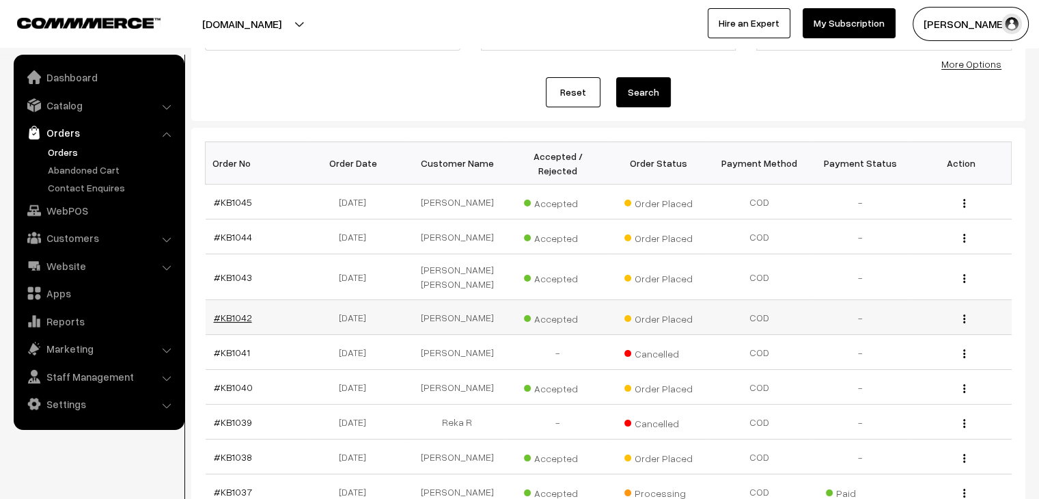
click at [239, 312] on link "#KB1042" at bounding box center [233, 318] width 38 height 12
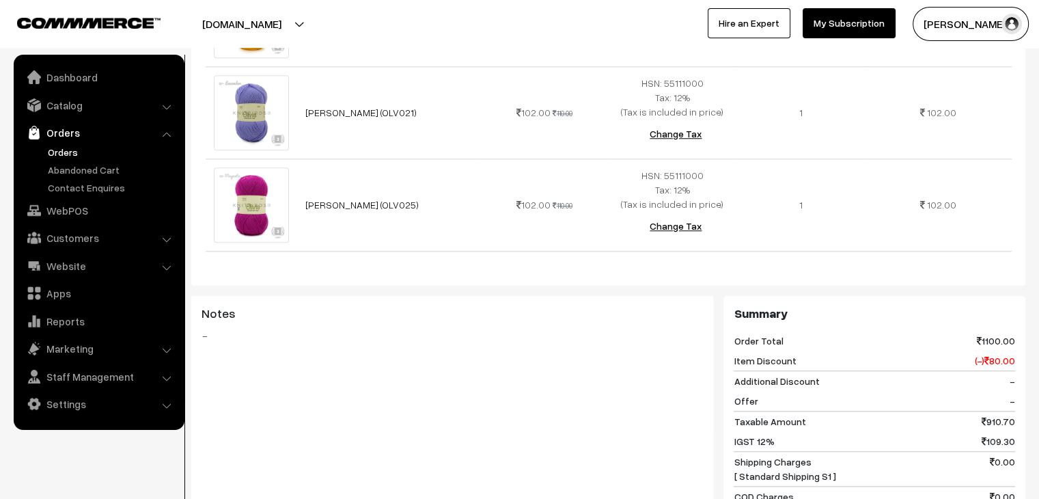
scroll to position [1162, 0]
